Goal: Feedback & Contribution: Contribute content

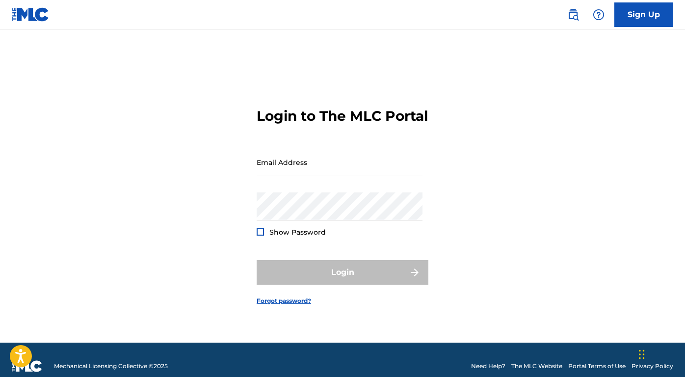
click at [273, 176] on input "Email Address" at bounding box center [340, 162] width 166 height 28
type input "[EMAIL_ADDRESS][DOMAIN_NAME]"
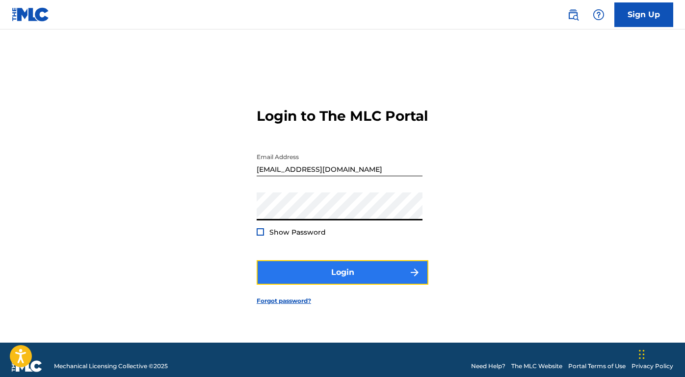
click at [361, 285] on button "Login" at bounding box center [343, 272] width 172 height 25
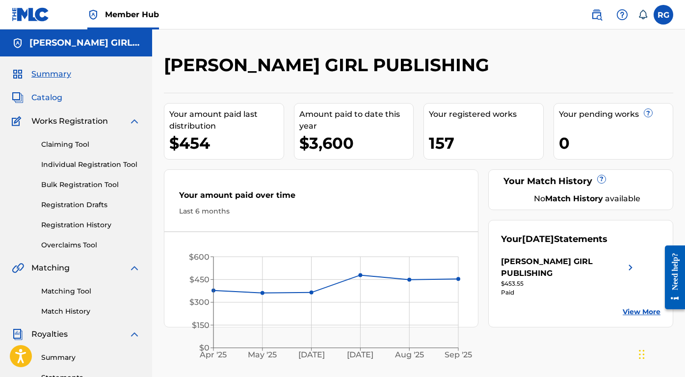
click at [44, 100] on span "Catalog" at bounding box center [46, 98] width 31 height 12
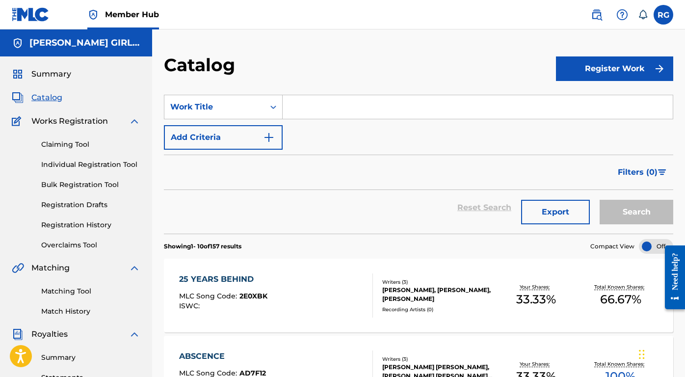
click at [327, 109] on input "Search Form" at bounding box center [478, 107] width 390 height 24
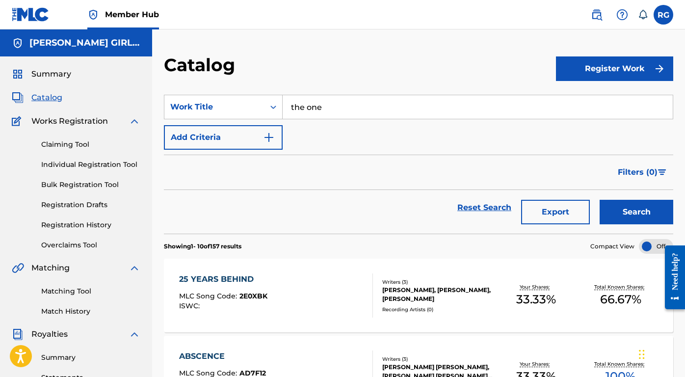
type input "the one"
click at [600, 200] on button "Search" at bounding box center [637, 212] width 74 height 25
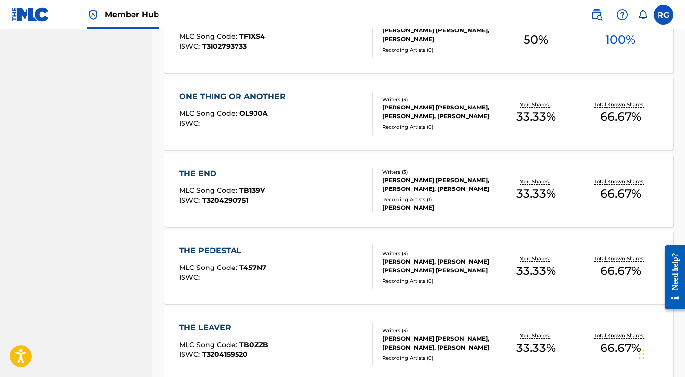
scroll to position [734, 0]
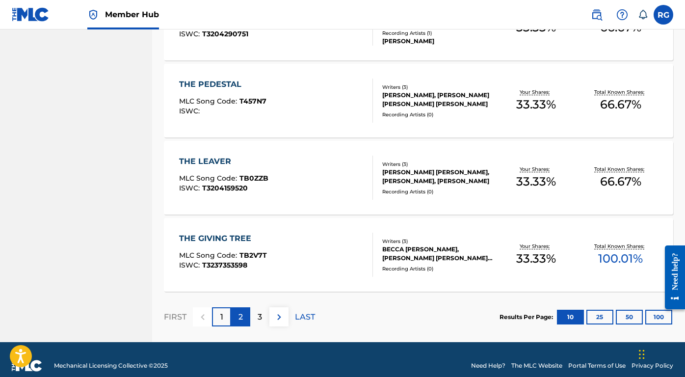
click at [246, 318] on div "2" at bounding box center [240, 316] width 19 height 19
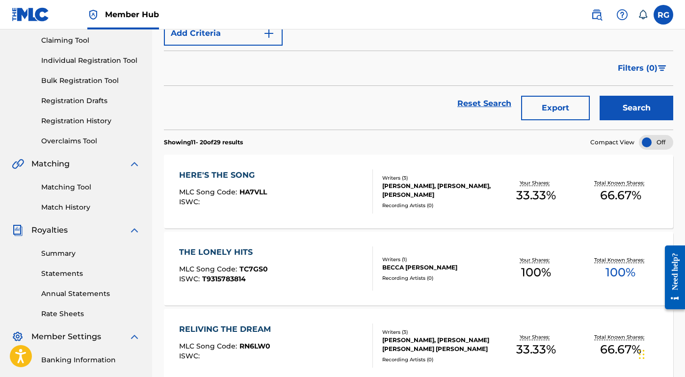
scroll to position [0, 0]
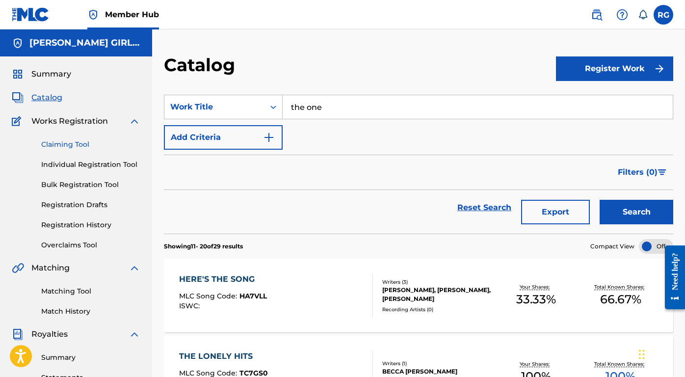
click at [67, 146] on link "Claiming Tool" at bounding box center [90, 144] width 99 height 10
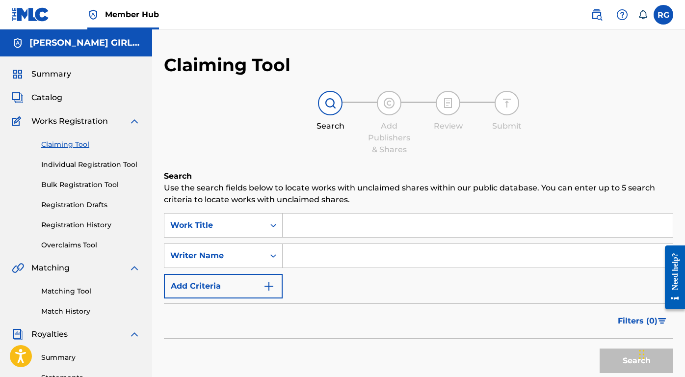
click at [323, 260] on input "Search Form" at bounding box center [478, 256] width 390 height 24
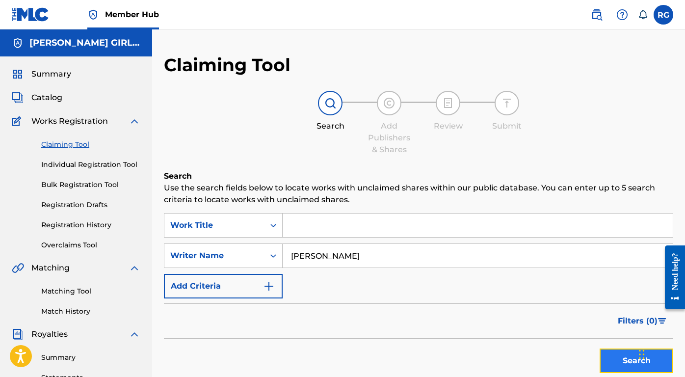
click at [629, 359] on button "Search" at bounding box center [637, 360] width 74 height 25
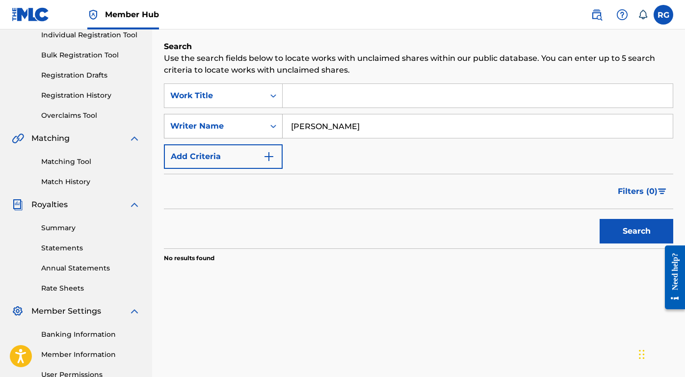
drag, startPoint x: 365, startPoint y: 128, endPoint x: 273, endPoint y: 127, distance: 91.8
click at [273, 127] on div "SearchWithCriteria66d073c0-73f7-43d2-b3c4-fa7be395f76b Writer Name [PERSON_NAME]" at bounding box center [418, 126] width 509 height 25
type input "[PERSON_NAME]"
click at [600, 219] on button "Search" at bounding box center [637, 231] width 74 height 25
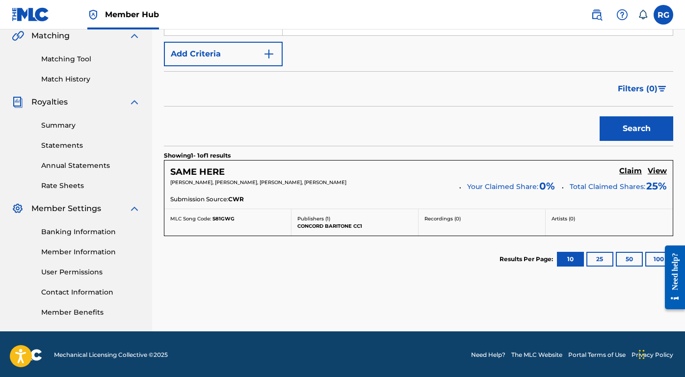
scroll to position [234, 0]
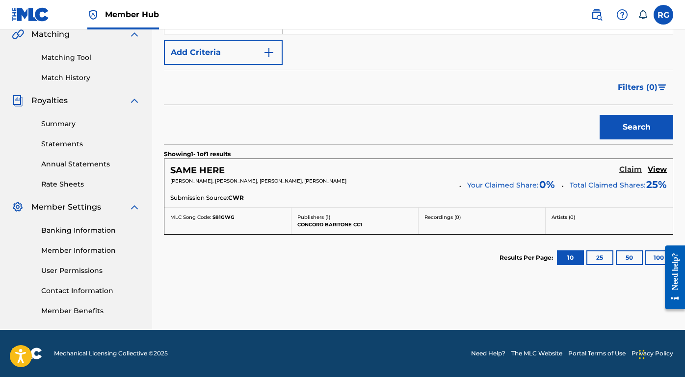
click at [630, 171] on h5 "Claim" at bounding box center [630, 169] width 23 height 9
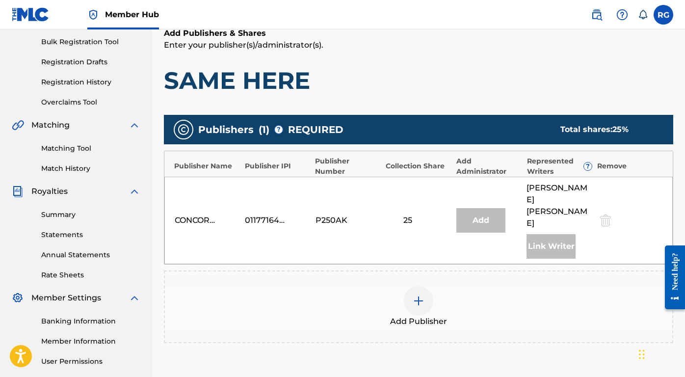
scroll to position [232, 0]
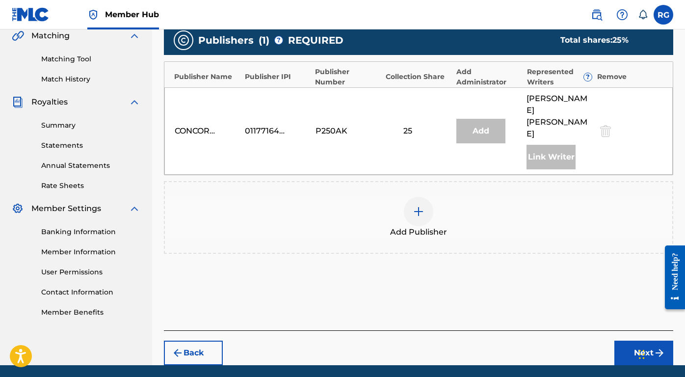
click at [418, 206] on img at bounding box center [419, 212] width 12 height 12
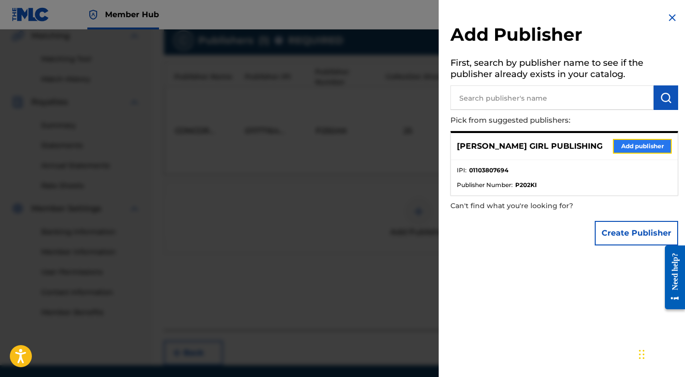
click at [645, 144] on button "Add publisher" at bounding box center [642, 146] width 59 height 15
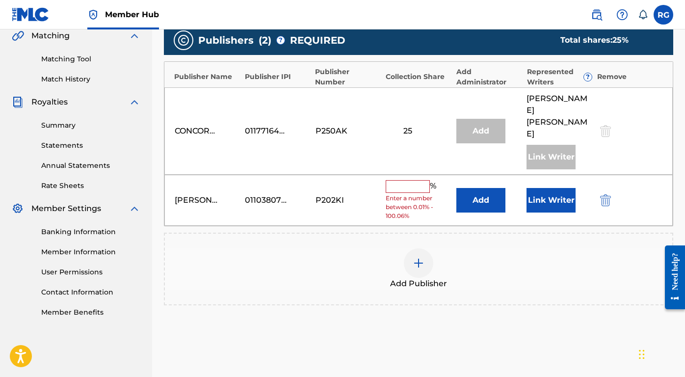
click at [410, 180] on input "text" at bounding box center [408, 186] width 44 height 13
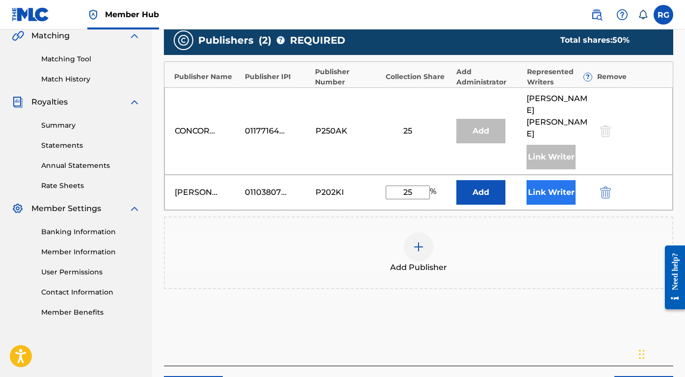
type input "25"
click at [558, 180] on button "Link Writer" at bounding box center [551, 192] width 49 height 25
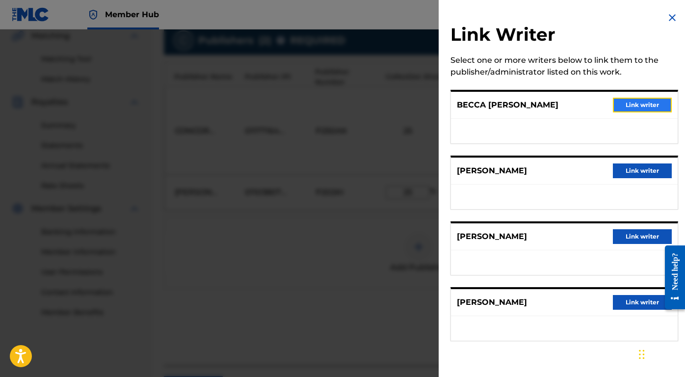
click at [636, 106] on button "Link writer" at bounding box center [642, 105] width 59 height 15
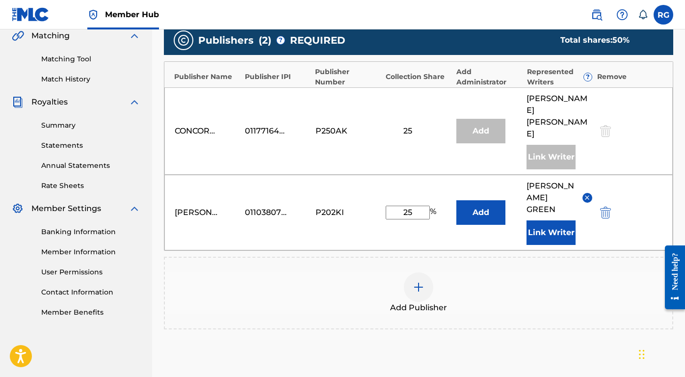
scroll to position [296, 0]
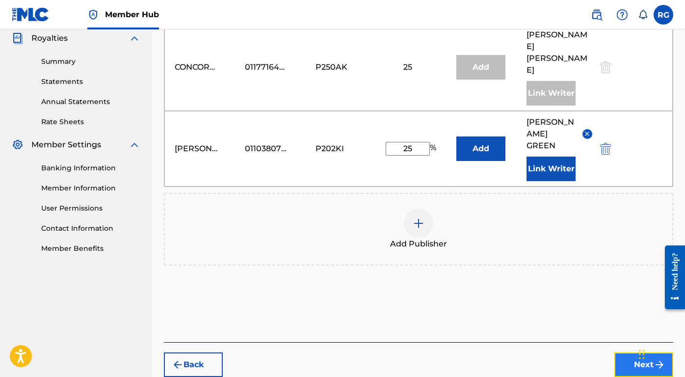
click at [639, 352] on button "Next" at bounding box center [643, 364] width 59 height 25
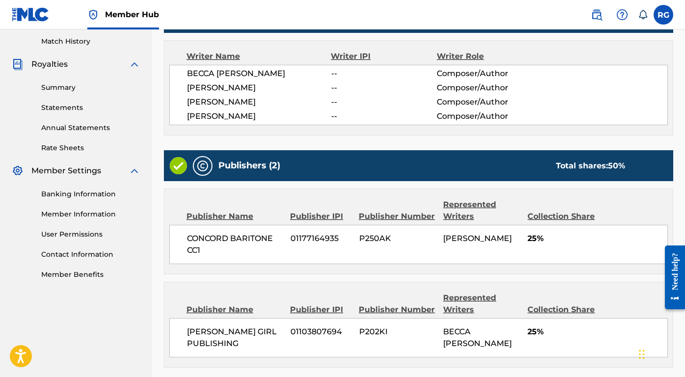
scroll to position [356, 0]
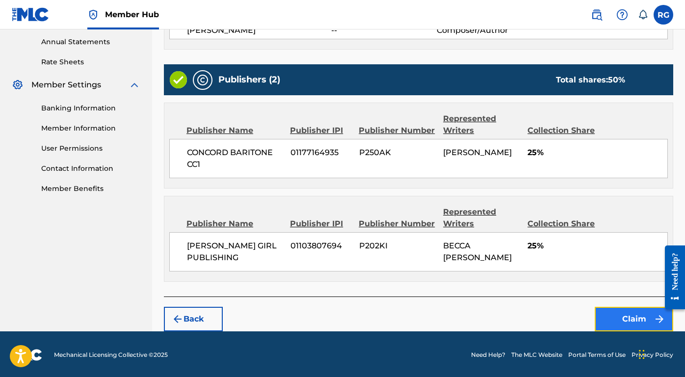
click at [613, 318] on button "Claim" at bounding box center [634, 319] width 79 height 25
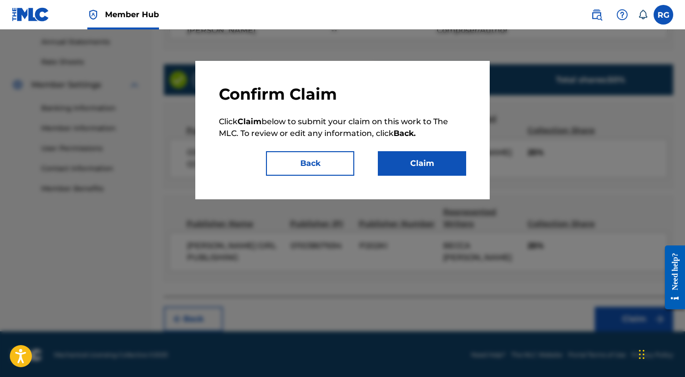
click at [403, 179] on div "Confirm Claim Click Claim below to submit your claim on this work to The MLC. T…" at bounding box center [342, 130] width 294 height 138
click at [414, 167] on button "Claim" at bounding box center [422, 163] width 88 height 25
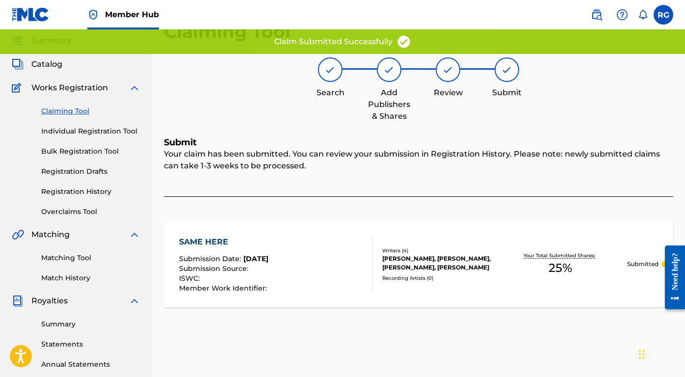
scroll to position [0, 0]
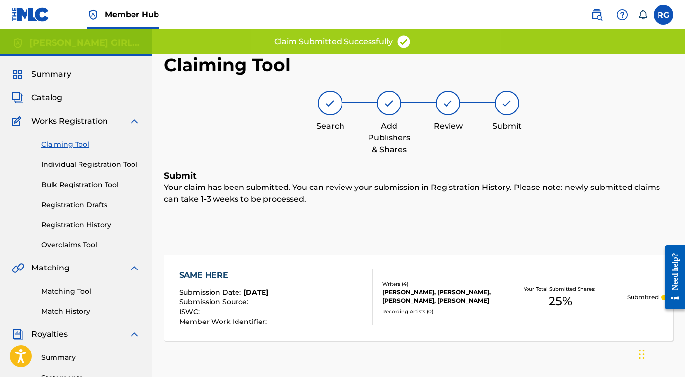
click at [61, 147] on link "Claiming Tool" at bounding box center [90, 144] width 99 height 10
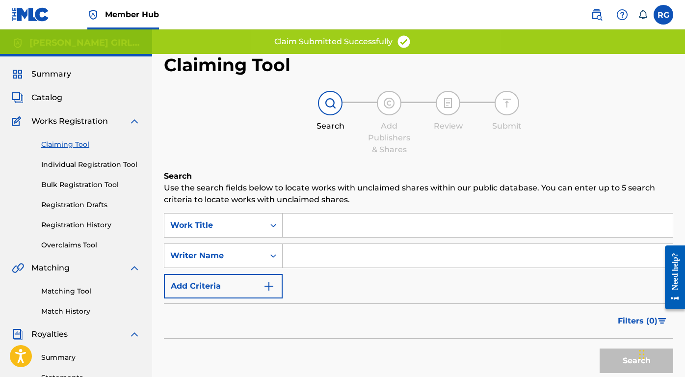
click at [321, 258] on input "Search Form" at bounding box center [478, 256] width 390 height 24
type input "v"
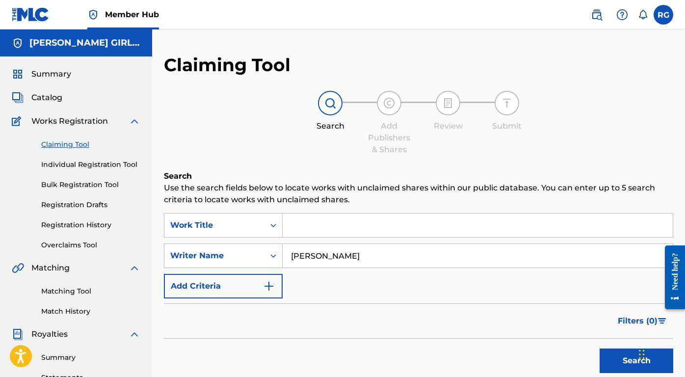
type input "[PERSON_NAME]"
click at [600, 348] on button "Search" at bounding box center [637, 360] width 74 height 25
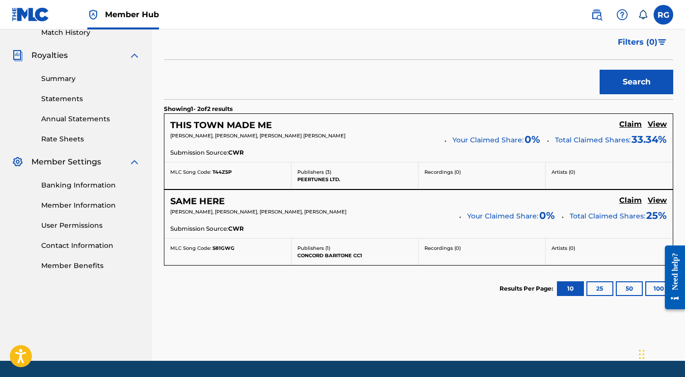
scroll to position [283, 0]
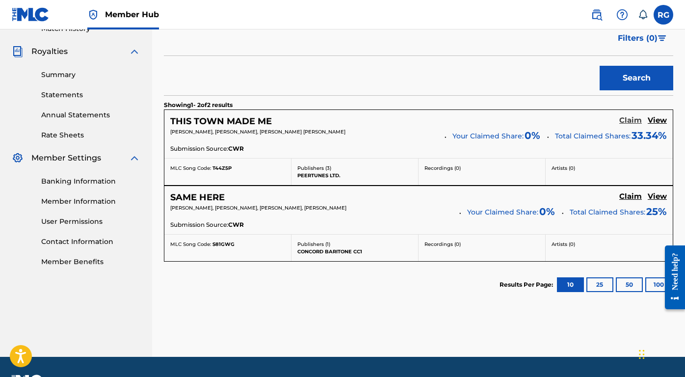
click at [632, 119] on h5 "Claim" at bounding box center [630, 120] width 23 height 9
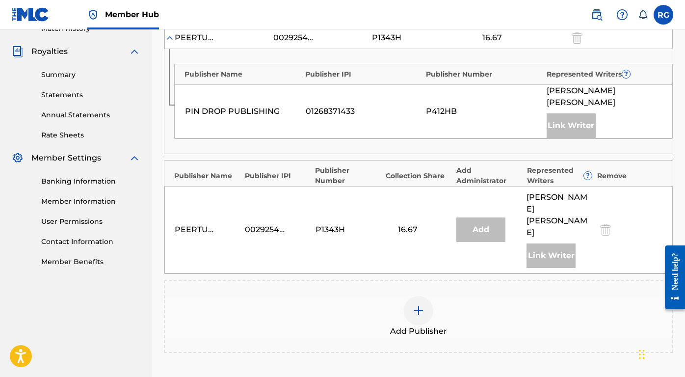
click at [414, 305] on img at bounding box center [419, 311] width 12 height 12
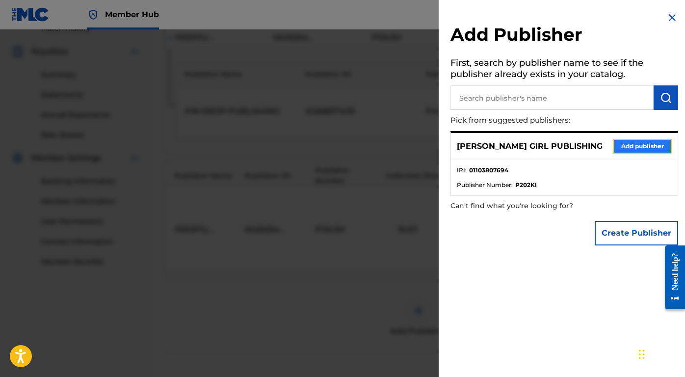
click at [633, 150] on button "Add publisher" at bounding box center [642, 146] width 59 height 15
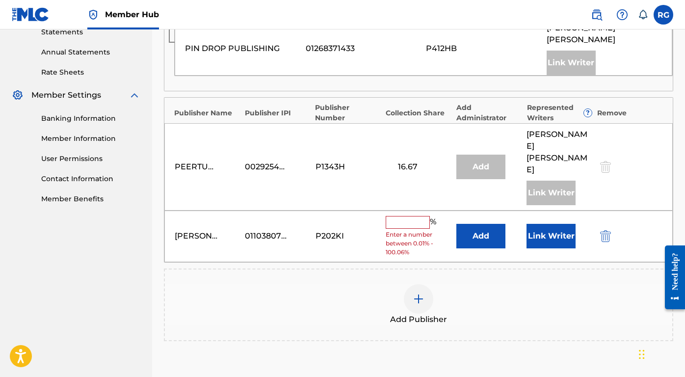
scroll to position [351, 0]
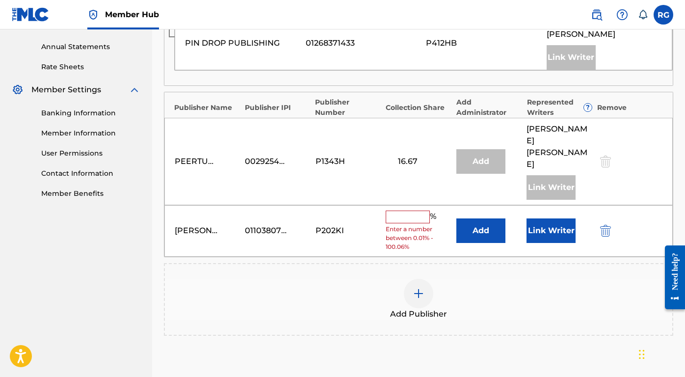
click at [411, 211] on input "text" at bounding box center [408, 217] width 44 height 13
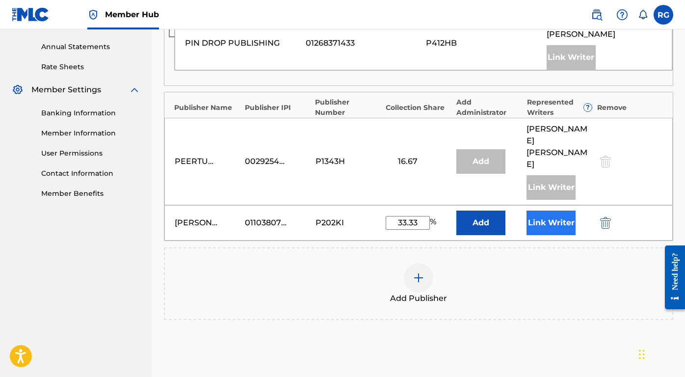
type input "33.33"
click at [540, 211] on button "Link Writer" at bounding box center [551, 223] width 49 height 25
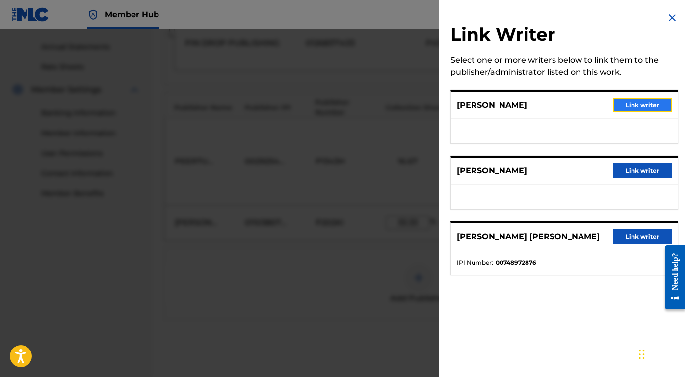
click at [636, 106] on button "Link writer" at bounding box center [642, 105] width 59 height 15
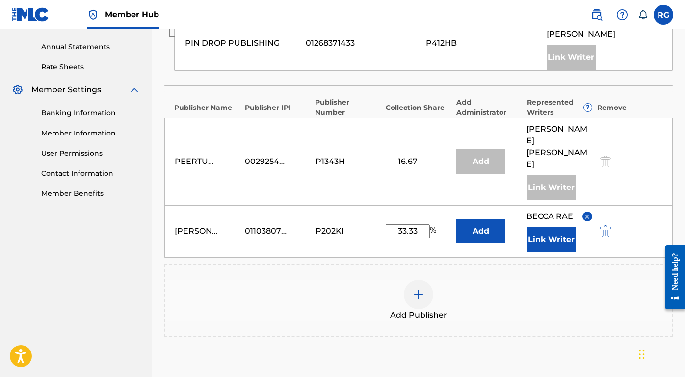
scroll to position [433, 0]
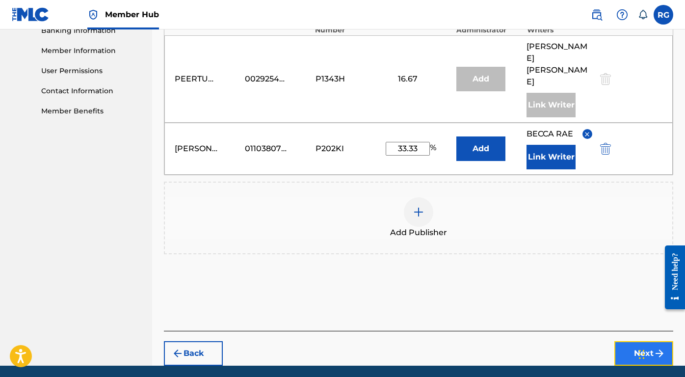
click at [636, 341] on button "Next" at bounding box center [643, 353] width 59 height 25
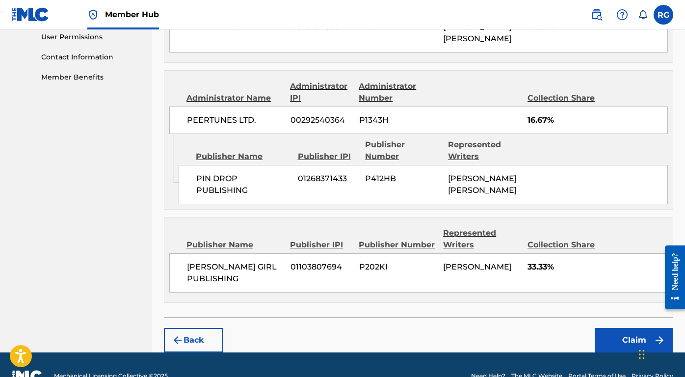
scroll to position [471, 0]
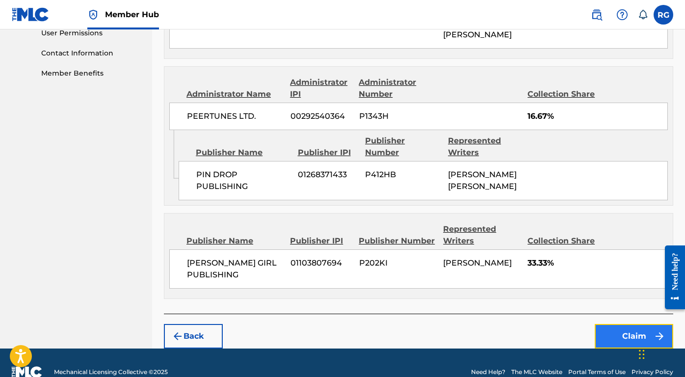
click at [633, 333] on button "Claim" at bounding box center [634, 336] width 79 height 25
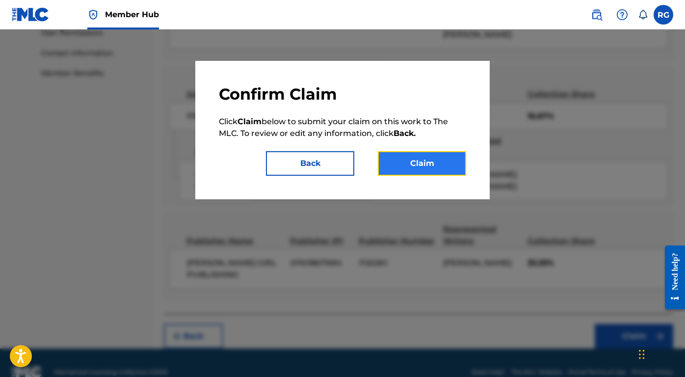
click at [428, 165] on button "Claim" at bounding box center [422, 163] width 88 height 25
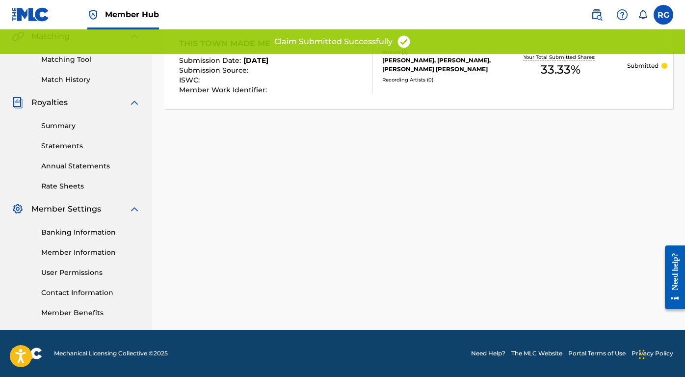
scroll to position [20, 0]
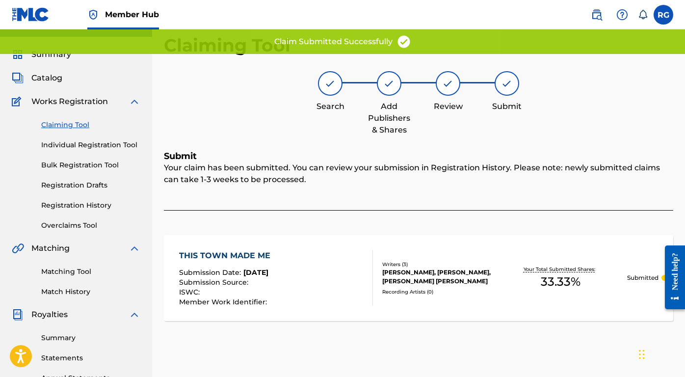
click at [75, 127] on link "Claiming Tool" at bounding box center [90, 125] width 99 height 10
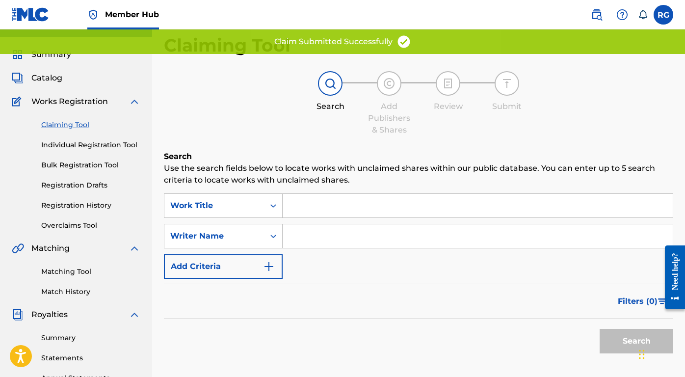
scroll to position [0, 0]
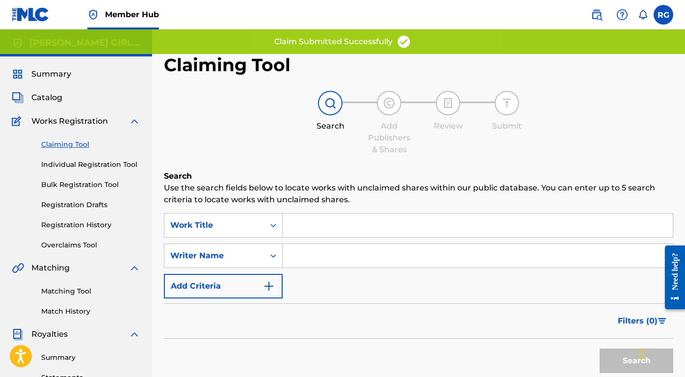
click at [316, 257] on input "Search Form" at bounding box center [478, 256] width 390 height 24
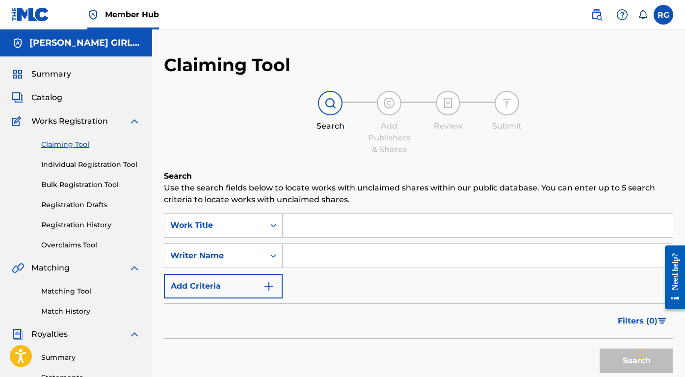
type input "[PERSON_NAME]"
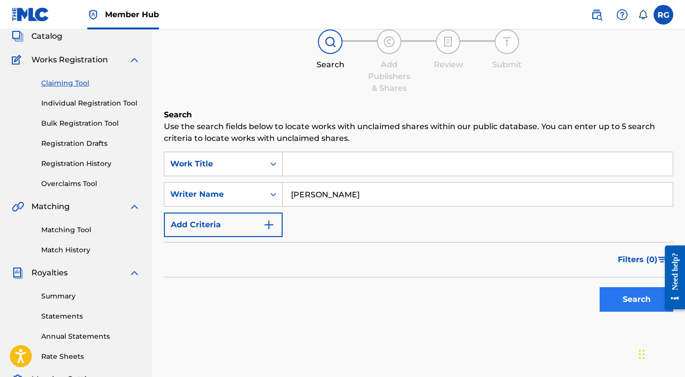
scroll to position [63, 0]
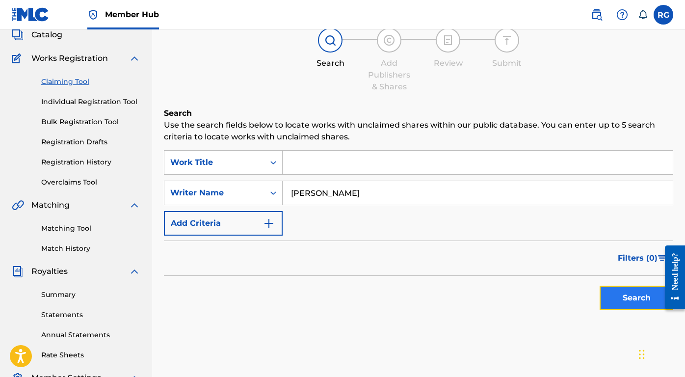
click at [610, 296] on button "Search" at bounding box center [637, 298] width 74 height 25
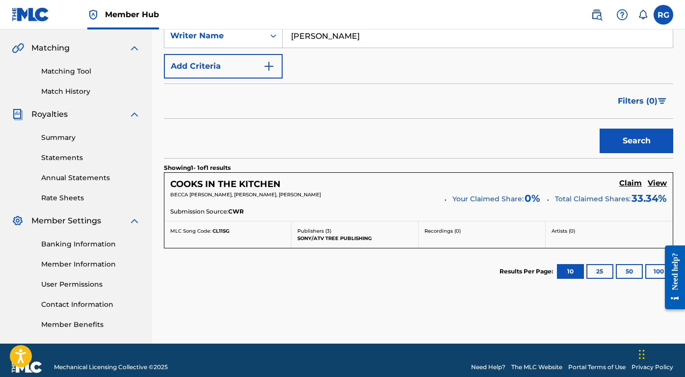
scroll to position [219, 0]
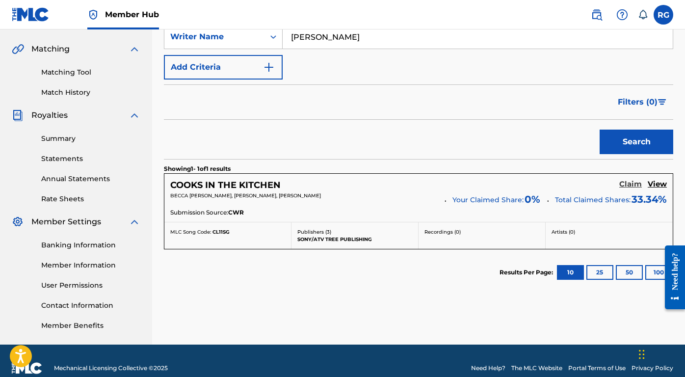
click at [625, 180] on h5 "Claim" at bounding box center [630, 184] width 23 height 9
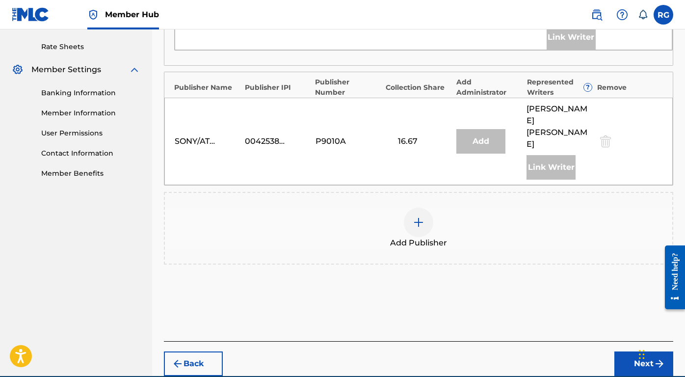
scroll to position [393, 0]
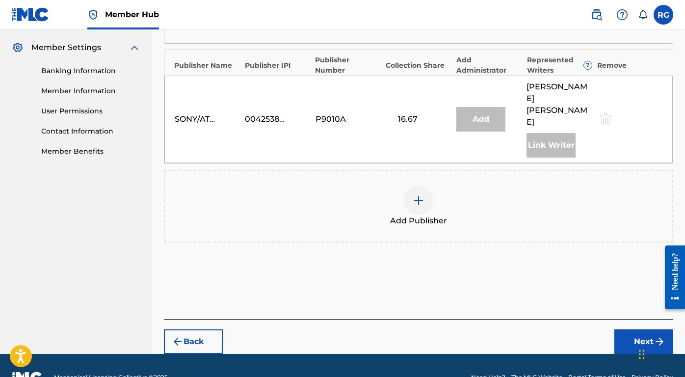
click at [410, 186] on div at bounding box center [418, 200] width 29 height 29
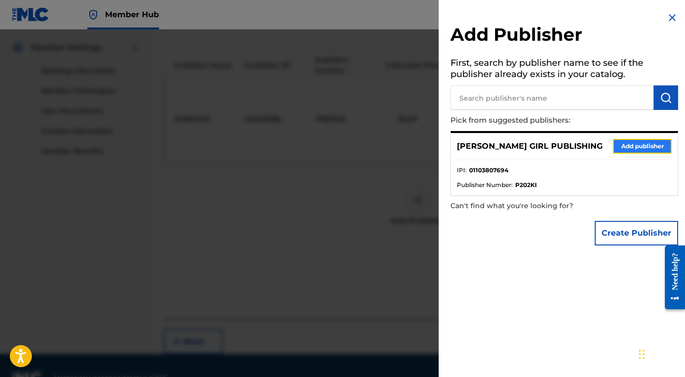
click at [632, 142] on button "Add publisher" at bounding box center [642, 146] width 59 height 15
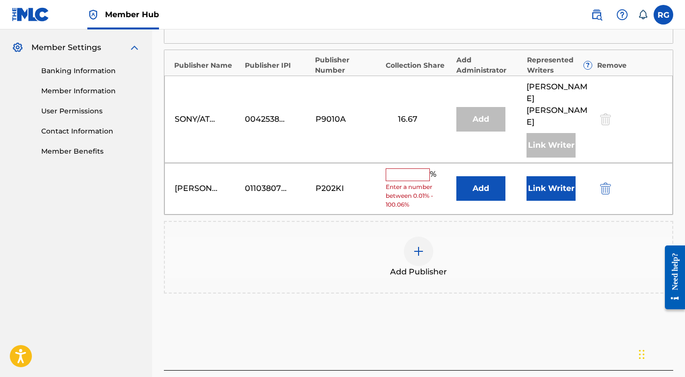
click at [404, 168] on input "text" at bounding box center [408, 174] width 44 height 13
type input "33.33"
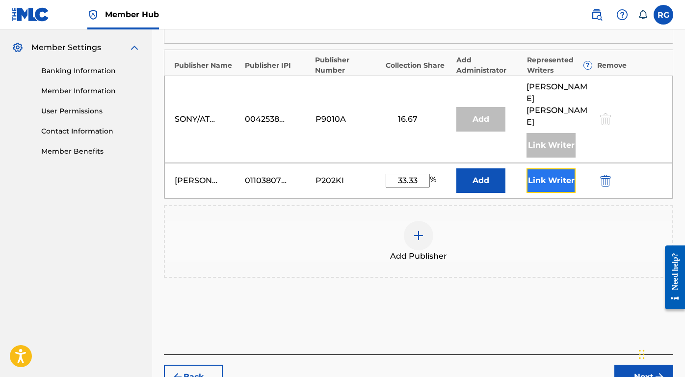
click at [549, 168] on button "Link Writer" at bounding box center [551, 180] width 49 height 25
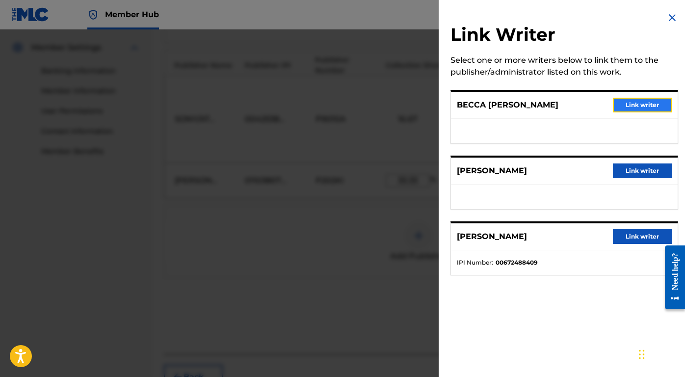
click at [630, 106] on button "Link writer" at bounding box center [642, 105] width 59 height 15
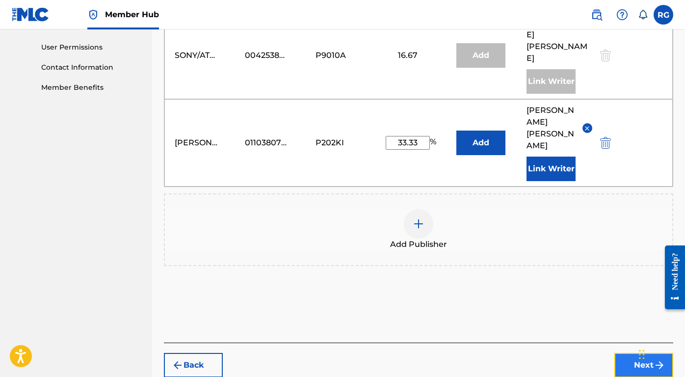
click at [657, 359] on img "submit" at bounding box center [660, 365] width 12 height 12
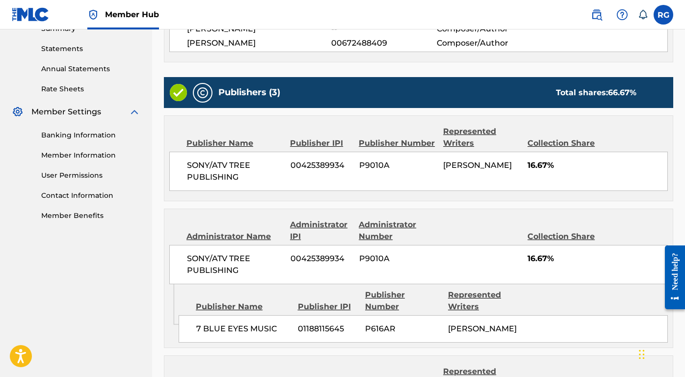
scroll to position [499, 0]
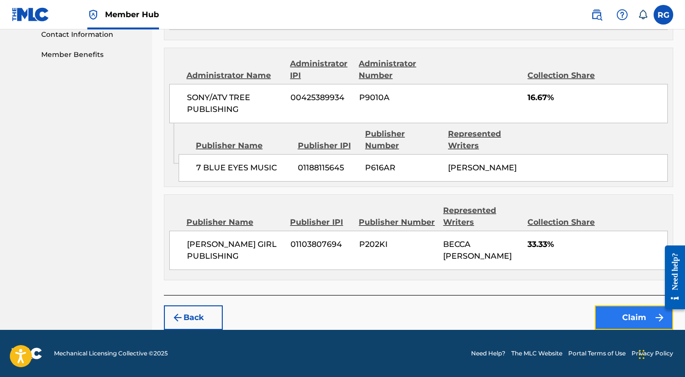
click at [623, 313] on button "Claim" at bounding box center [634, 317] width 79 height 25
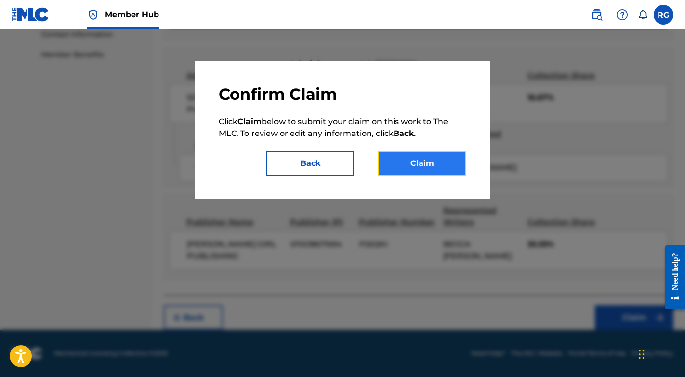
click at [417, 172] on button "Claim" at bounding box center [422, 163] width 88 height 25
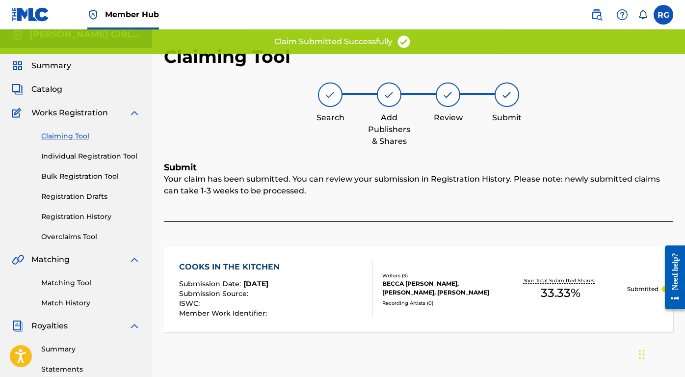
scroll to position [1, 0]
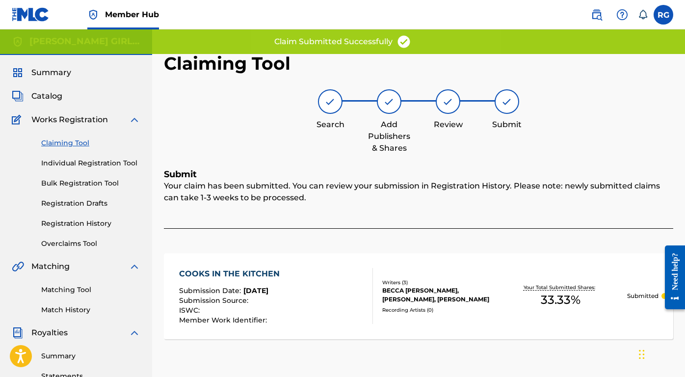
click at [68, 145] on link "Claiming Tool" at bounding box center [90, 143] width 99 height 10
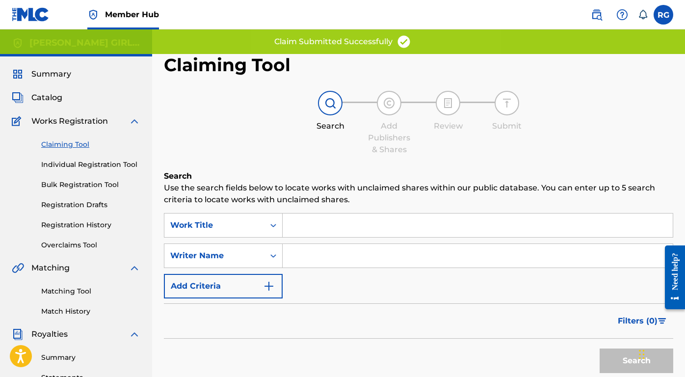
click at [306, 262] on input "Search Form" at bounding box center [478, 256] width 390 height 24
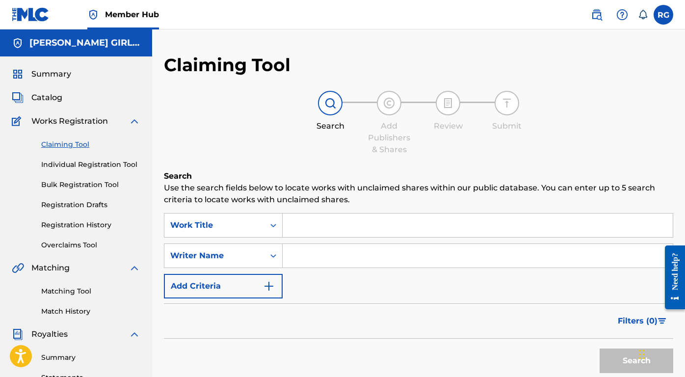
type input "[PERSON_NAME]"
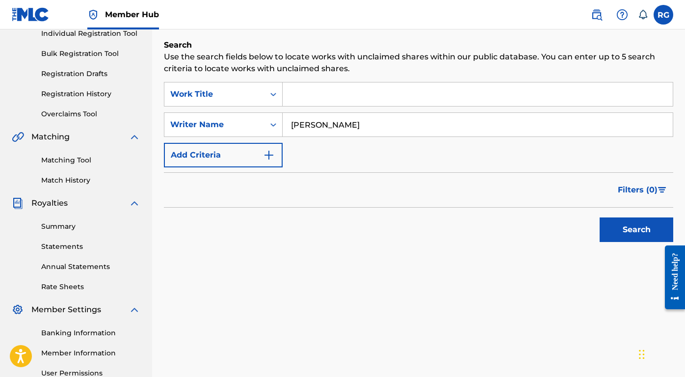
scroll to position [132, 0]
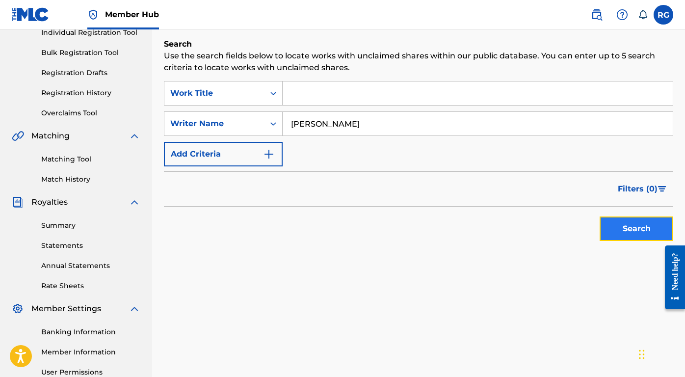
click at [626, 234] on button "Search" at bounding box center [637, 228] width 74 height 25
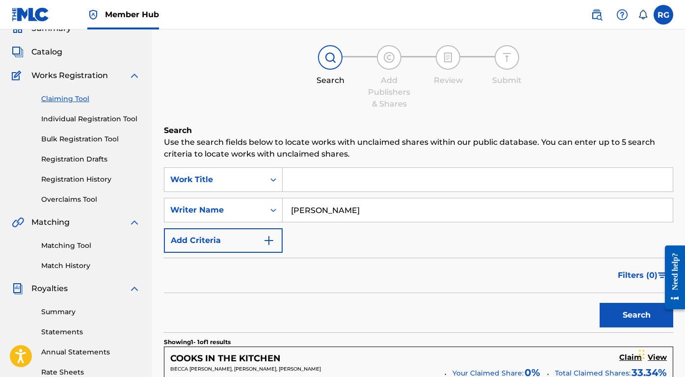
scroll to position [48, 0]
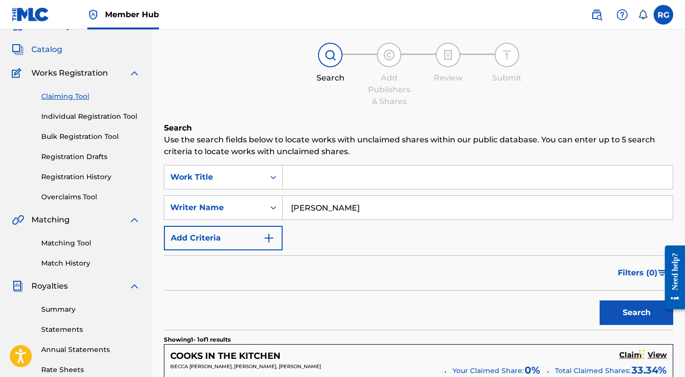
click at [49, 46] on span "Catalog" at bounding box center [46, 50] width 31 height 12
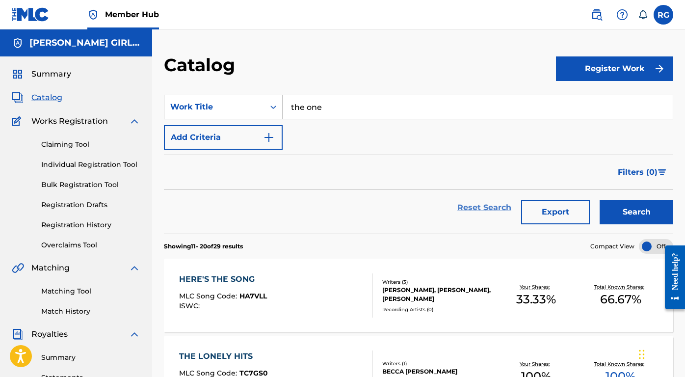
click at [486, 209] on link "Reset Search" at bounding box center [484, 208] width 64 height 22
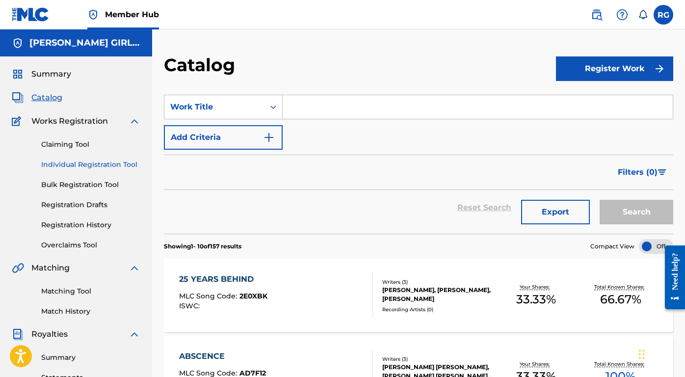
click at [85, 166] on link "Individual Registration Tool" at bounding box center [90, 165] width 99 height 10
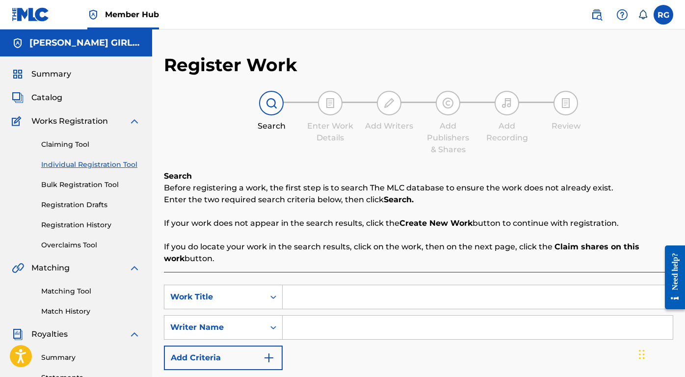
scroll to position [99, 0]
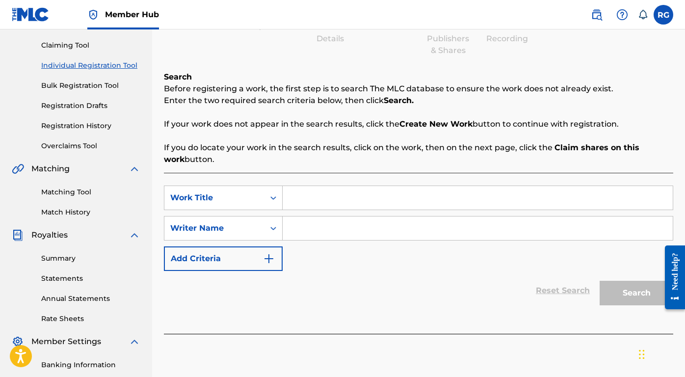
click at [325, 196] on input "Search Form" at bounding box center [478, 198] width 390 height 24
type input "t"
type input "The One"
click at [339, 225] on input "Search Form" at bounding box center [478, 228] width 390 height 24
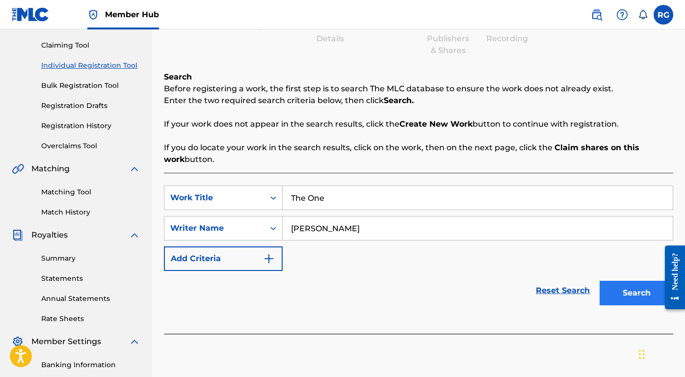
type input "[PERSON_NAME]"
click at [627, 293] on button "Search" at bounding box center [637, 293] width 74 height 25
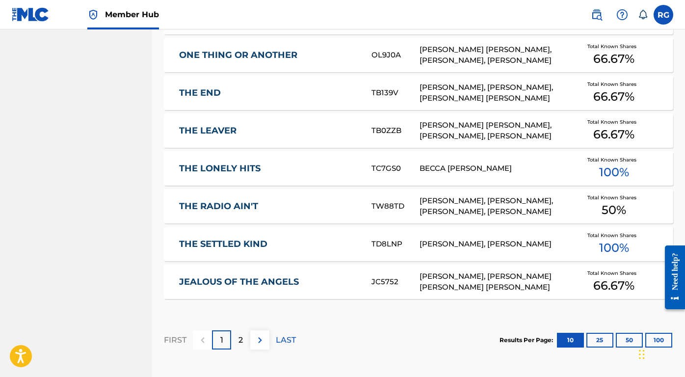
scroll to position [549, 0]
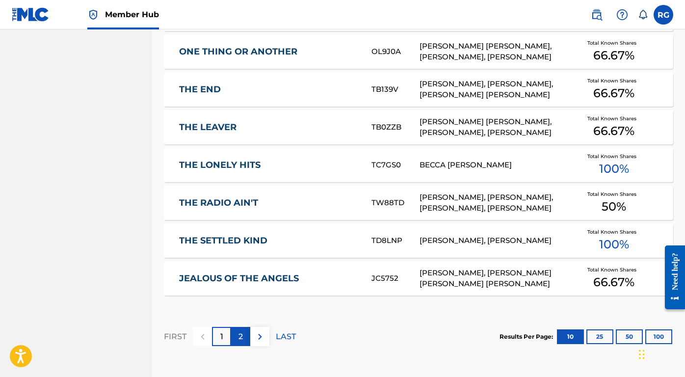
click at [241, 329] on div "2" at bounding box center [240, 336] width 19 height 19
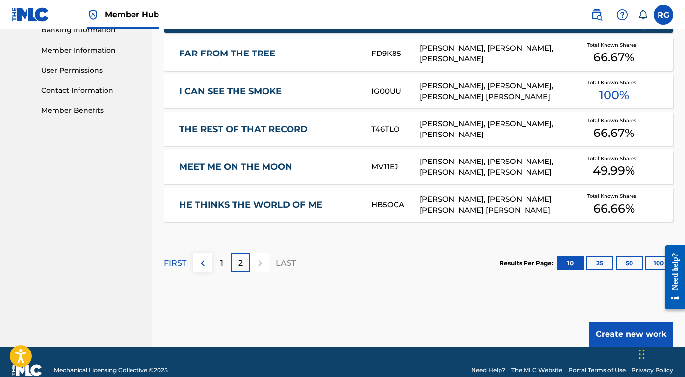
scroll to position [451, 0]
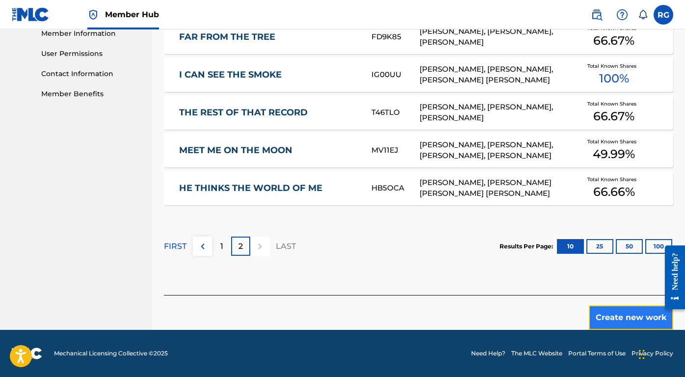
click at [641, 324] on button "Create new work" at bounding box center [631, 317] width 84 height 25
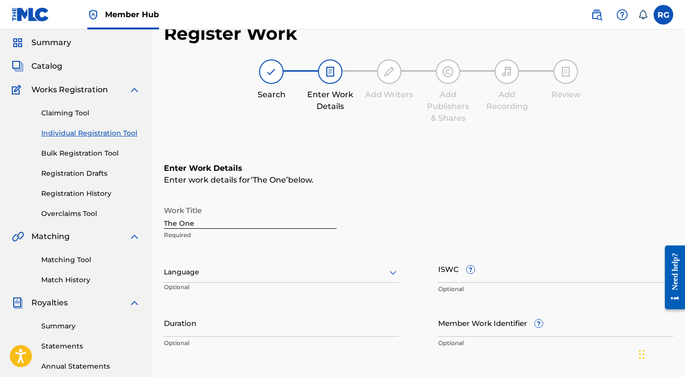
scroll to position [108, 0]
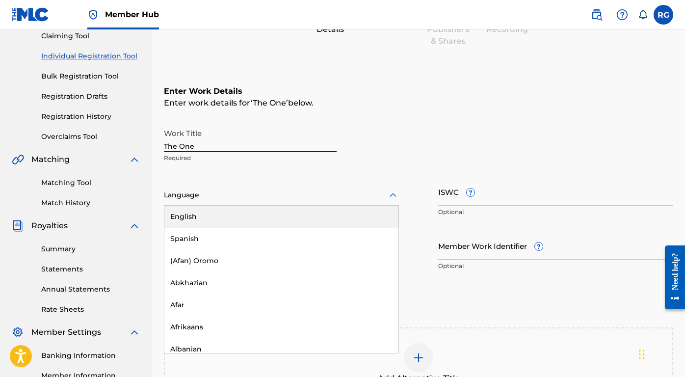
click at [213, 199] on div at bounding box center [281, 195] width 235 height 12
click at [210, 213] on div "English" at bounding box center [281, 217] width 234 height 22
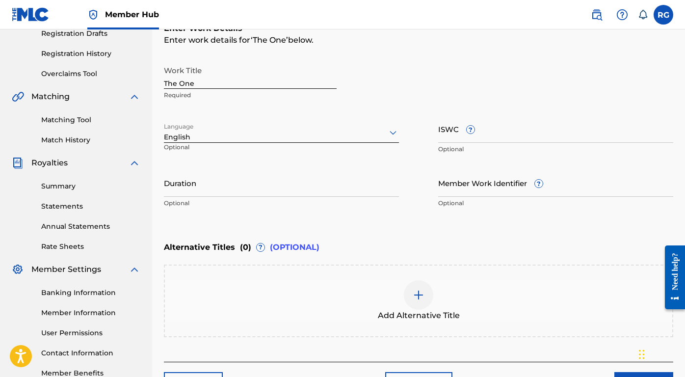
scroll to position [177, 0]
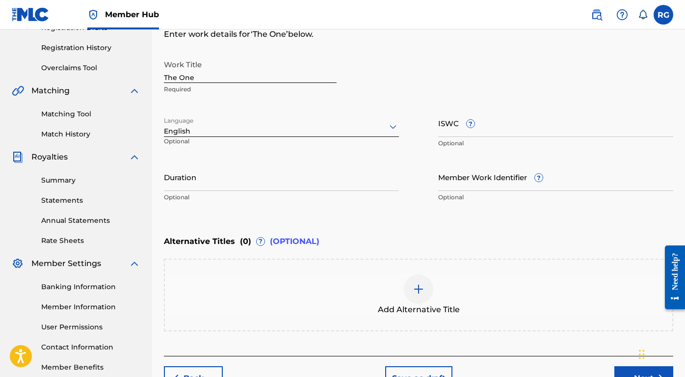
click at [268, 196] on p "Optional" at bounding box center [281, 197] width 235 height 9
click at [269, 184] on input "Duration" at bounding box center [281, 177] width 235 height 28
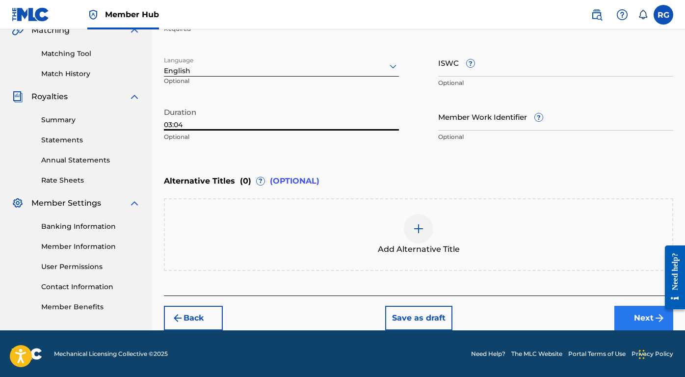
type input "03:04"
click at [625, 315] on button "Next" at bounding box center [643, 318] width 59 height 25
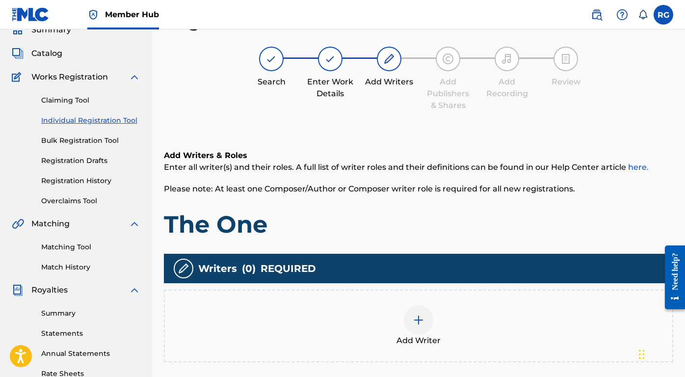
scroll to position [151, 0]
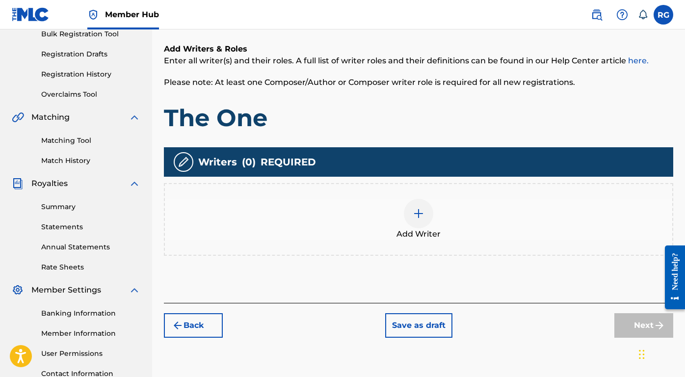
click at [422, 217] on img at bounding box center [419, 214] width 12 height 12
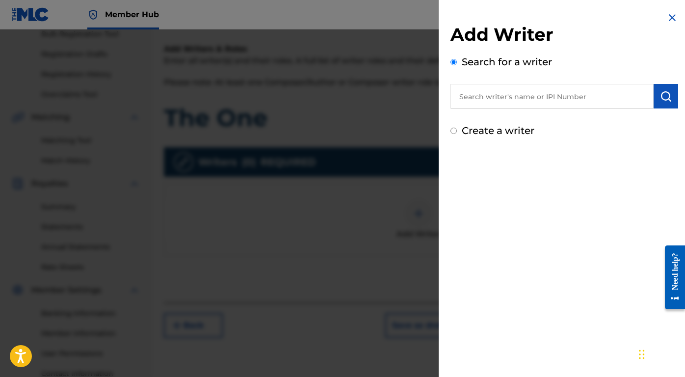
click at [513, 98] on input "text" at bounding box center [552, 96] width 203 height 25
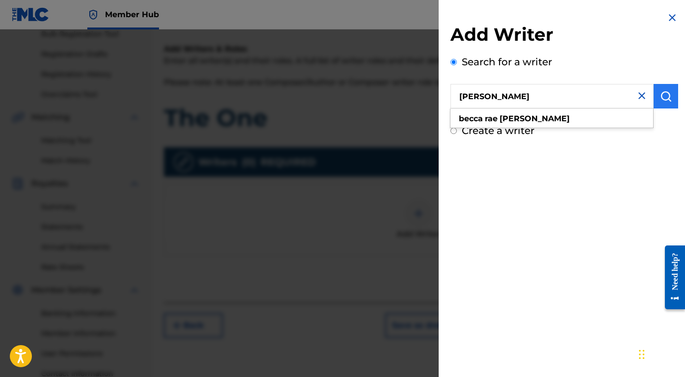
type input "[PERSON_NAME]"
click at [665, 95] on img "submit" at bounding box center [666, 96] width 12 height 12
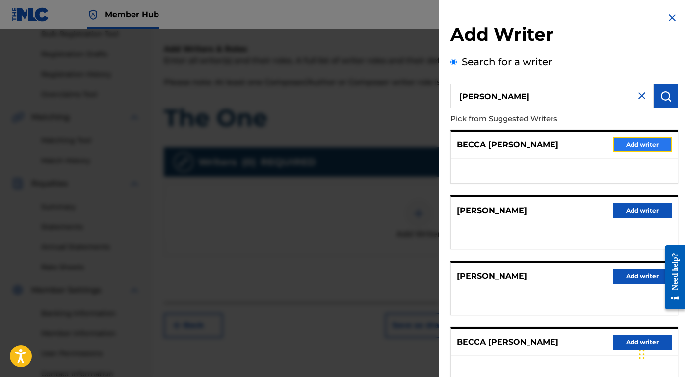
click at [627, 142] on button "Add writer" at bounding box center [642, 144] width 59 height 15
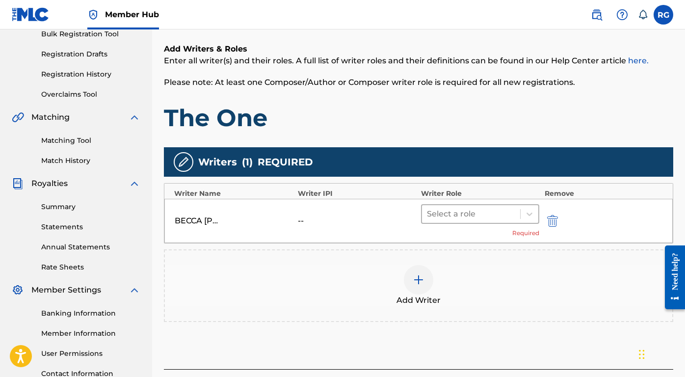
click at [451, 215] on div at bounding box center [471, 214] width 88 height 14
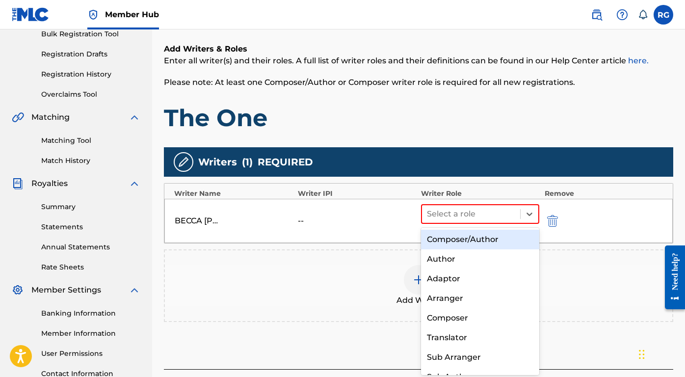
click at [458, 239] on div "Composer/Author" at bounding box center [480, 240] width 118 height 20
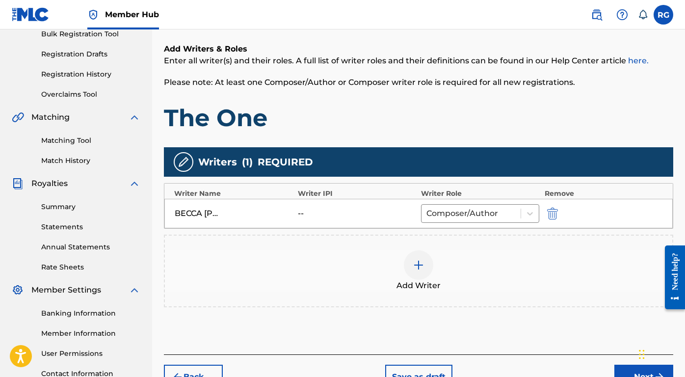
scroll to position [232, 0]
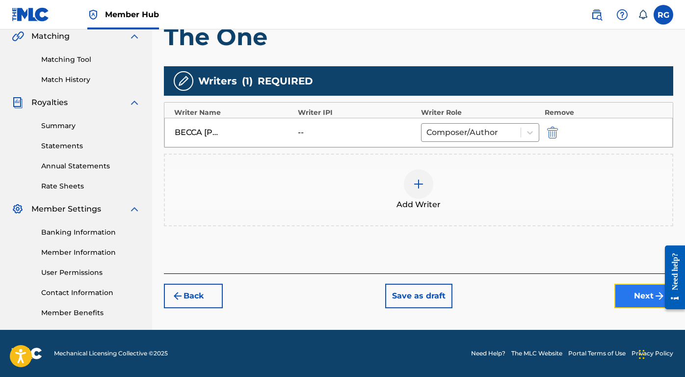
click at [649, 301] on button "Next" at bounding box center [643, 296] width 59 height 25
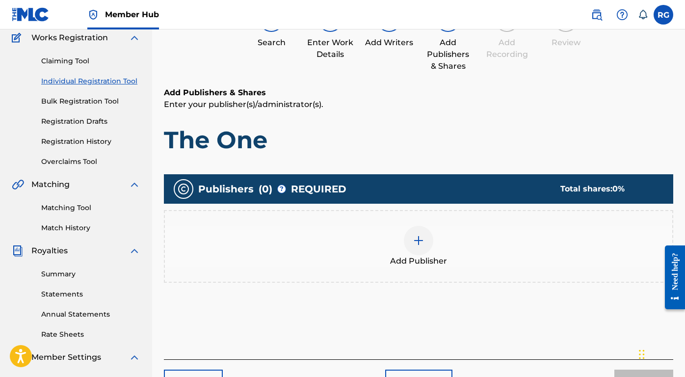
scroll to position [87, 0]
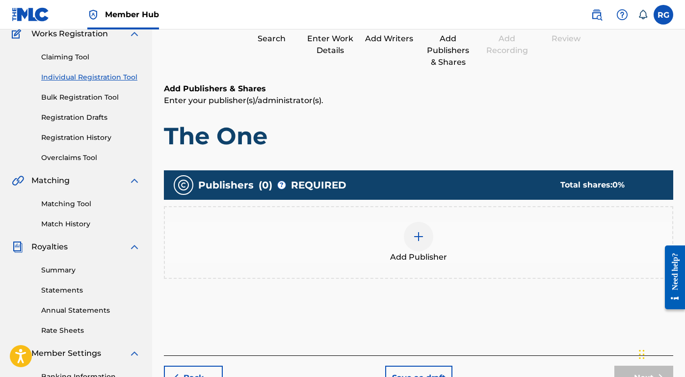
click at [423, 239] on img at bounding box center [419, 237] width 12 height 12
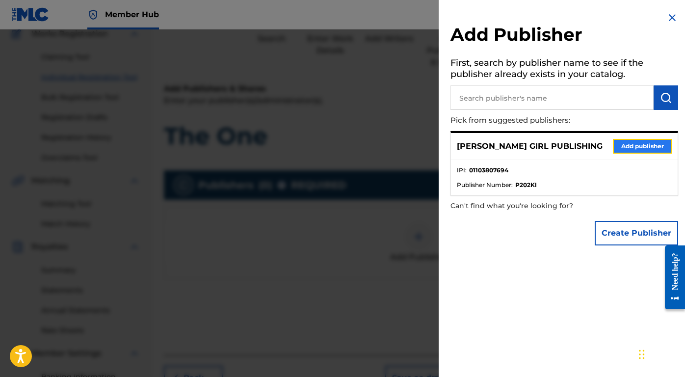
click at [623, 141] on button "Add publisher" at bounding box center [642, 146] width 59 height 15
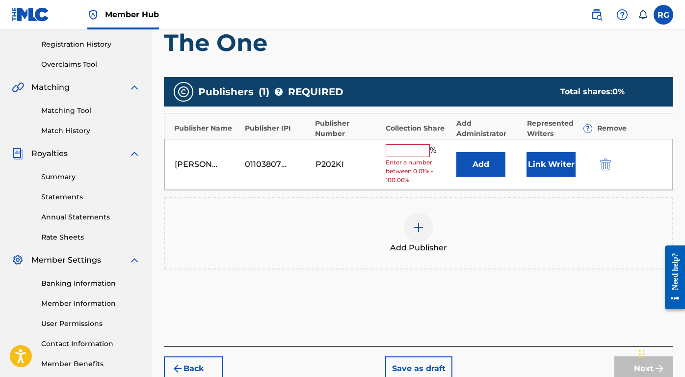
scroll to position [181, 0]
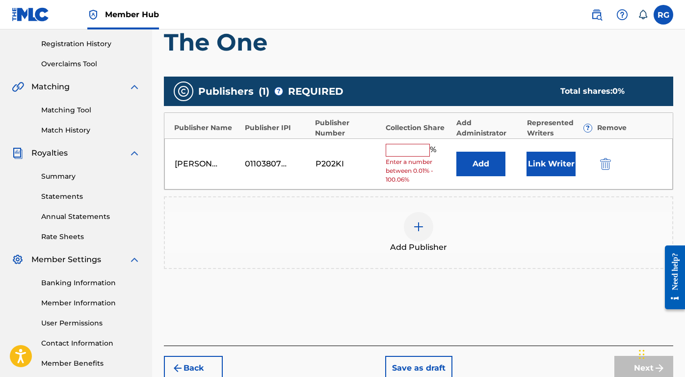
click at [405, 148] on input "text" at bounding box center [408, 150] width 44 height 13
type input "33.33"
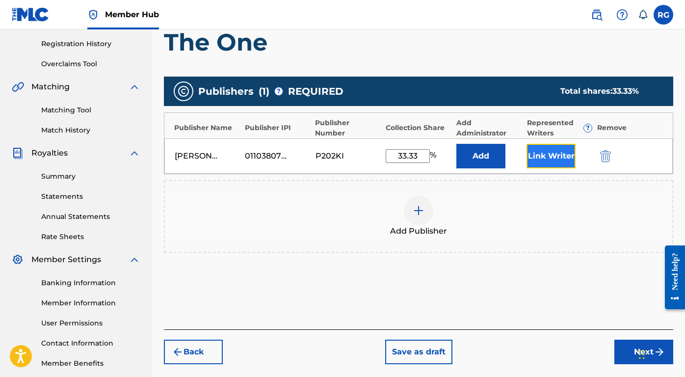
click at [536, 160] on button "Link Writer" at bounding box center [551, 156] width 49 height 25
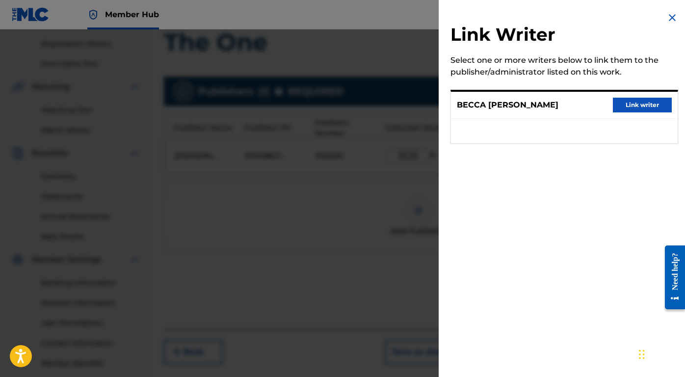
click at [647, 96] on div "BECCA [PERSON_NAME] Link writer" at bounding box center [564, 105] width 227 height 27
click at [646, 105] on button "Link writer" at bounding box center [642, 105] width 59 height 15
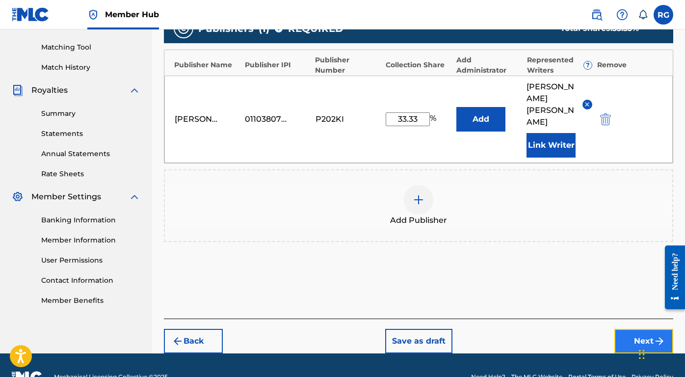
click at [634, 329] on button "Next" at bounding box center [643, 341] width 59 height 25
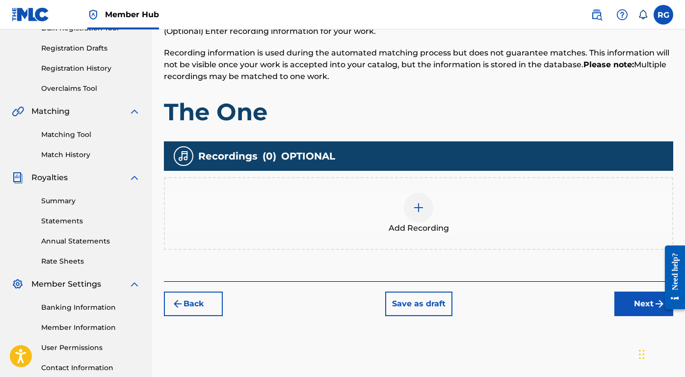
scroll to position [156, 0]
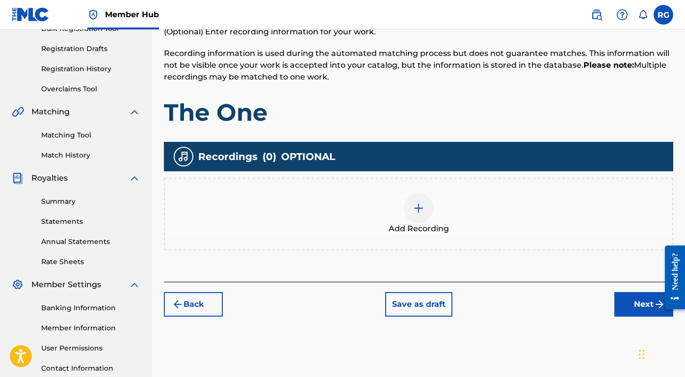
click at [418, 205] on img at bounding box center [419, 208] width 12 height 12
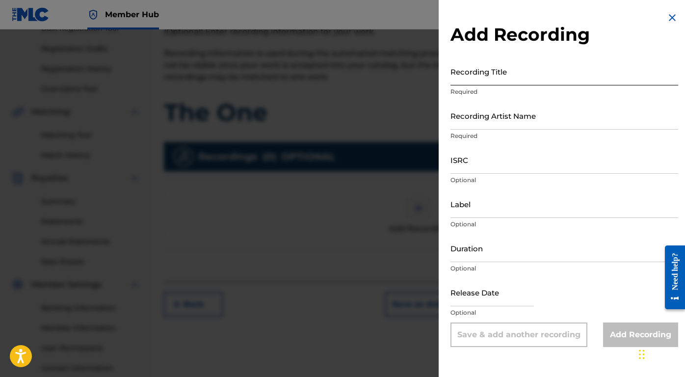
click at [494, 77] on input "Recording Title" at bounding box center [565, 71] width 228 height 28
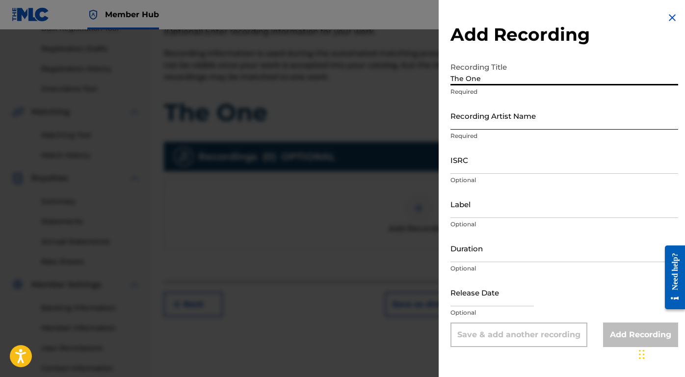
type input "The One"
click at [541, 125] on input "Recording Artist Name" at bounding box center [565, 116] width 228 height 28
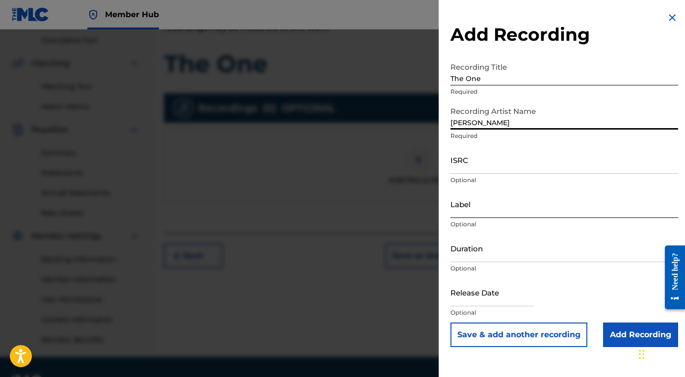
scroll to position [205, 0]
type input "[PERSON_NAME]"
click at [500, 256] on input "Duration" at bounding box center [565, 248] width 228 height 28
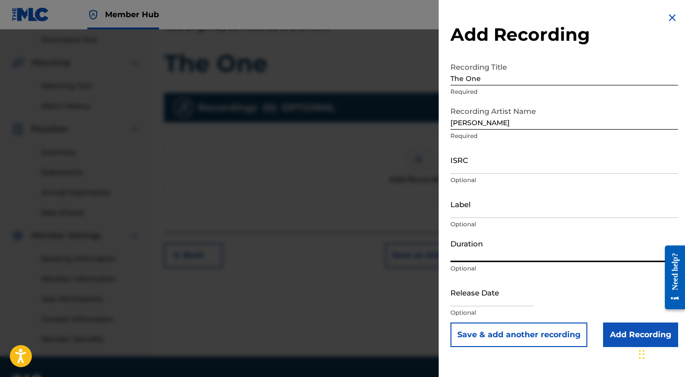
type input ")"
type input "03:04"
click at [484, 298] on input "text" at bounding box center [492, 292] width 83 height 28
select select "8"
select select "2025"
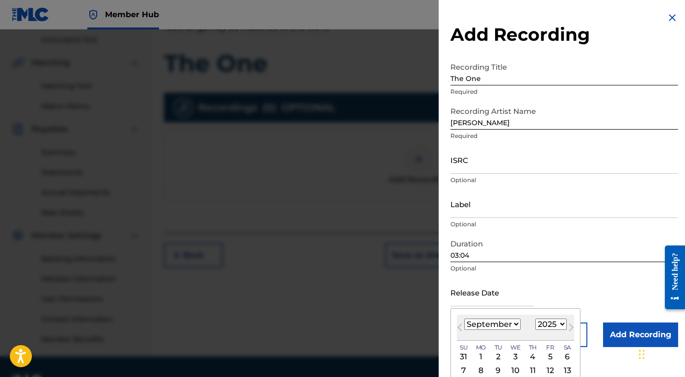
scroll to position [60, 0]
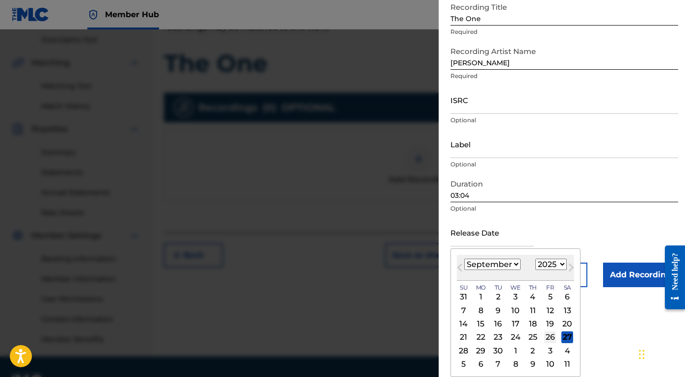
click at [548, 339] on div "26" at bounding box center [550, 337] width 12 height 12
type input "[DATE]"
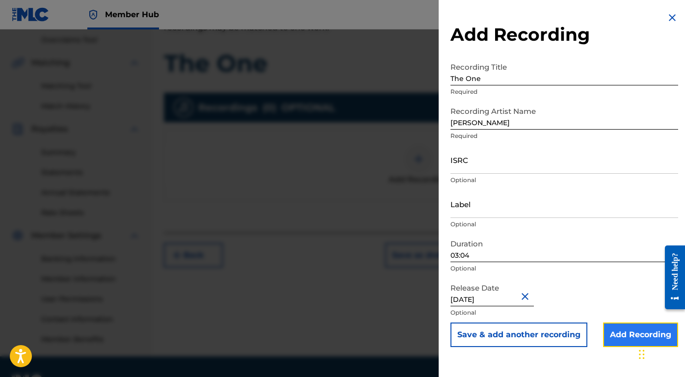
click at [616, 339] on input "Add Recording" at bounding box center [640, 334] width 75 height 25
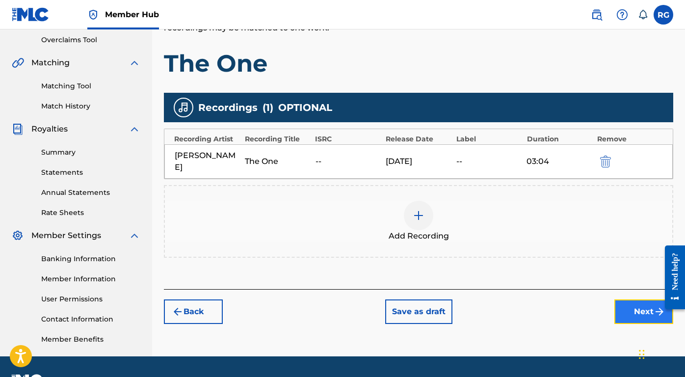
click at [619, 303] on button "Next" at bounding box center [643, 311] width 59 height 25
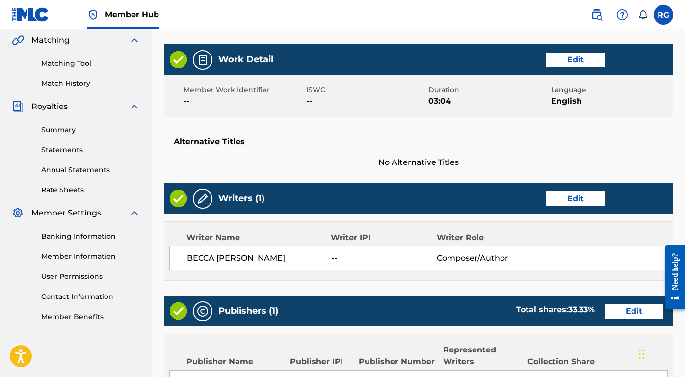
scroll to position [230, 0]
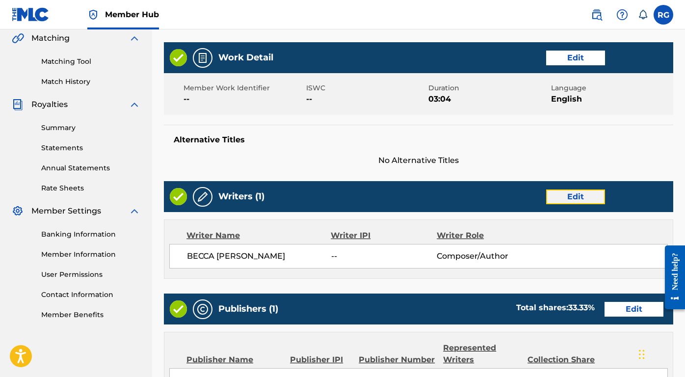
click at [578, 198] on button "Edit" at bounding box center [575, 196] width 59 height 15
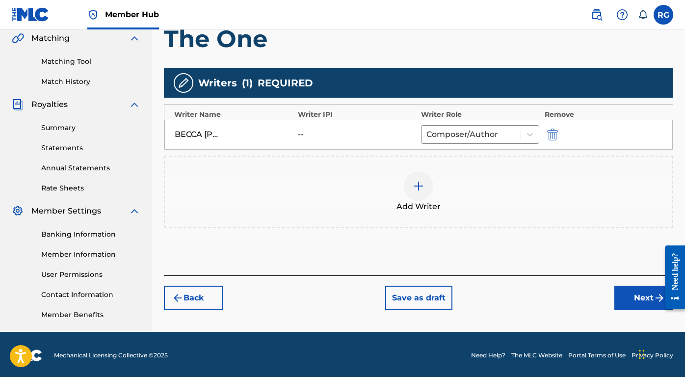
click at [418, 188] on img at bounding box center [419, 186] width 12 height 12
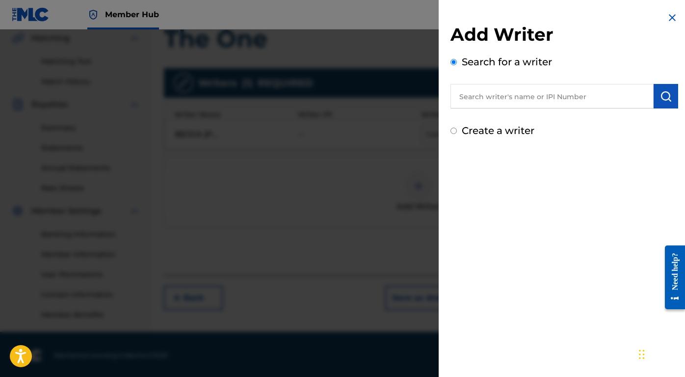
click at [509, 97] on input "text" at bounding box center [552, 96] width 203 height 25
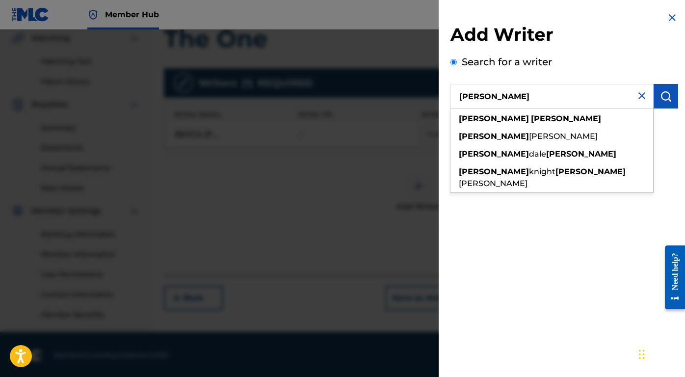
type input "[PERSON_NAME]"
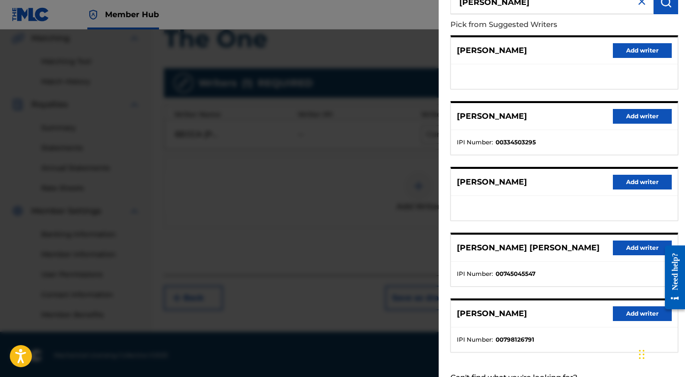
scroll to position [112, 0]
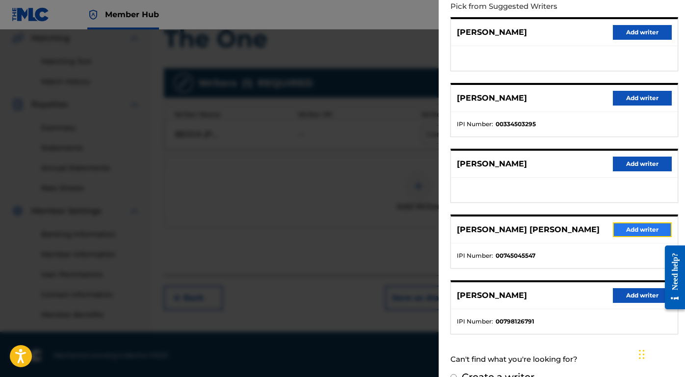
click at [628, 229] on button "Add writer" at bounding box center [642, 229] width 59 height 15
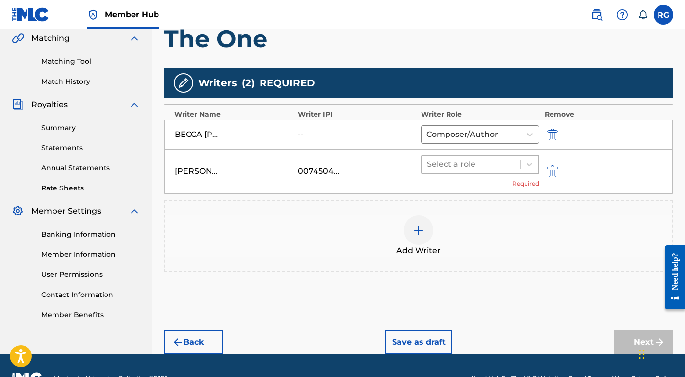
click at [507, 174] on div "Select a role" at bounding box center [480, 165] width 118 height 20
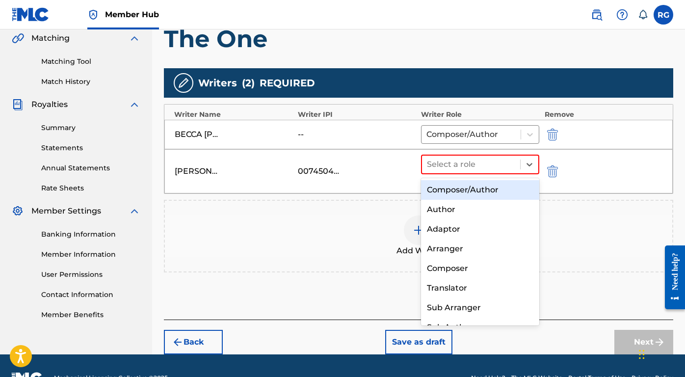
click at [499, 186] on div "Composer/Author" at bounding box center [480, 190] width 118 height 20
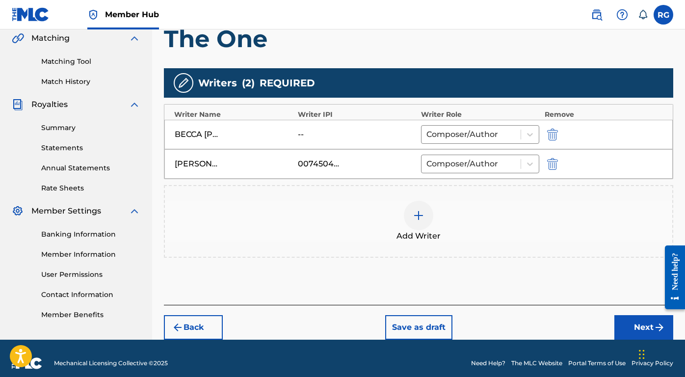
click at [425, 221] on div at bounding box center [418, 215] width 29 height 29
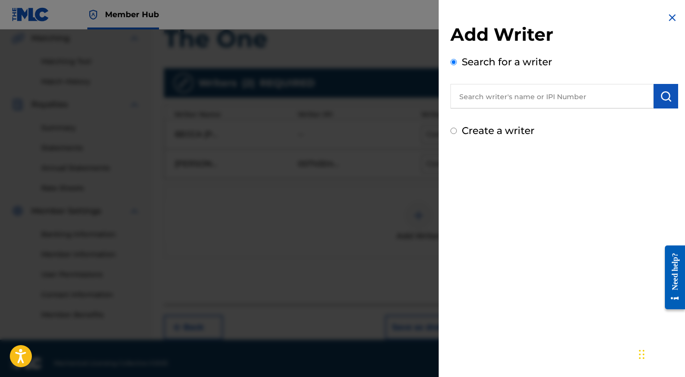
click at [517, 99] on input "text" at bounding box center [552, 96] width 203 height 25
type input "[PERSON_NAME]"
click at [665, 96] on img "submit" at bounding box center [666, 96] width 12 height 12
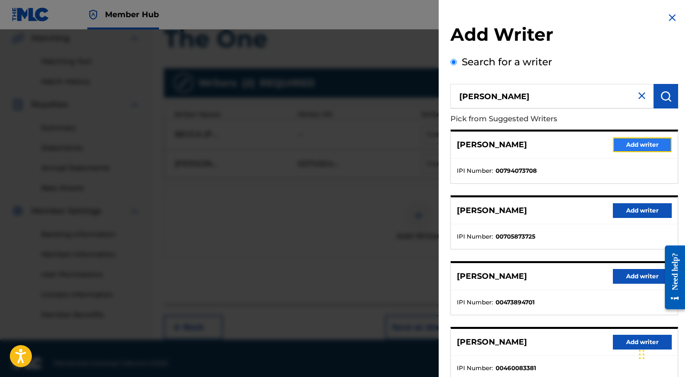
click at [647, 150] on button "Add writer" at bounding box center [642, 144] width 59 height 15
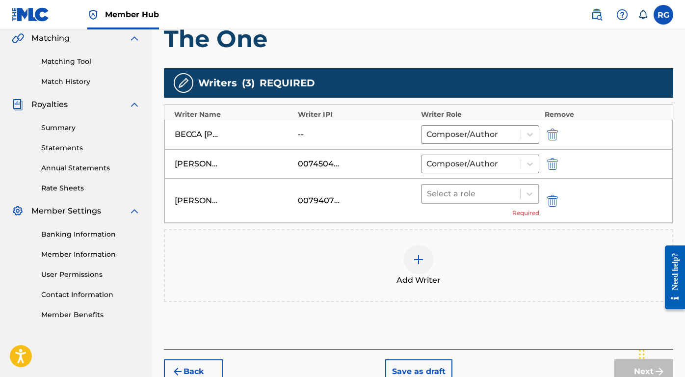
click at [462, 193] on div at bounding box center [471, 194] width 88 height 14
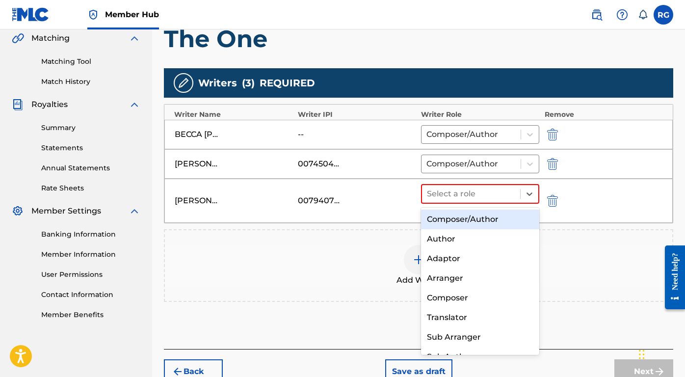
click at [470, 222] on div "Composer/Author" at bounding box center [480, 220] width 118 height 20
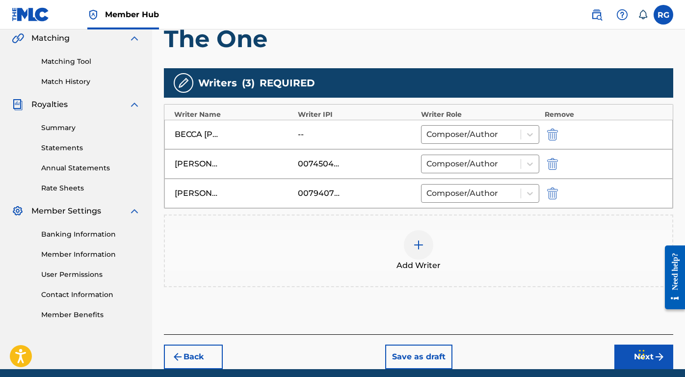
scroll to position [269, 0]
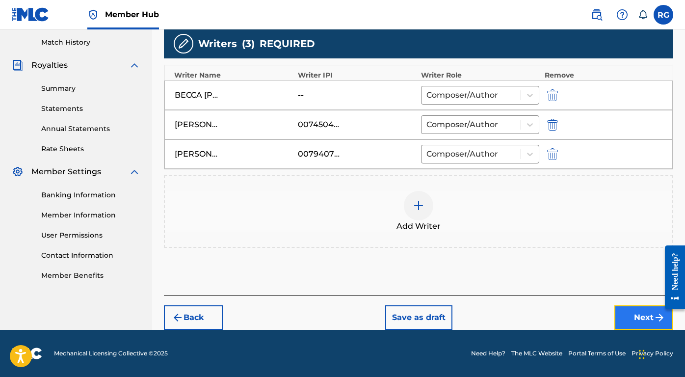
click at [635, 313] on button "Next" at bounding box center [643, 317] width 59 height 25
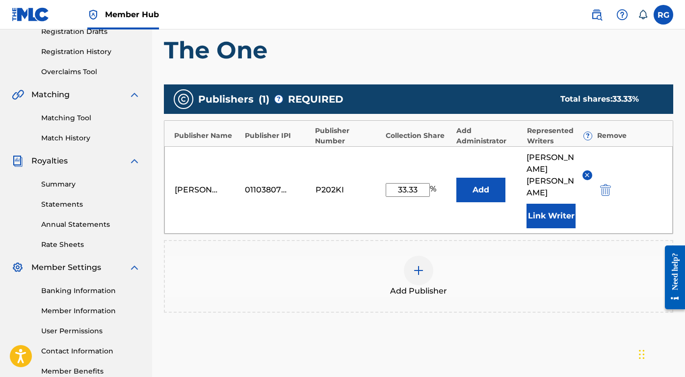
scroll to position [244, 0]
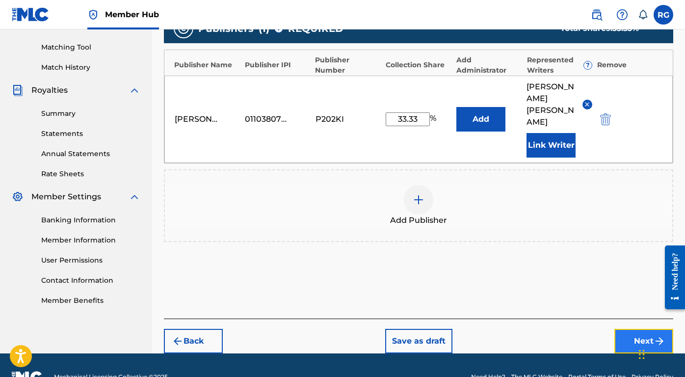
click at [640, 329] on button "Next" at bounding box center [643, 341] width 59 height 25
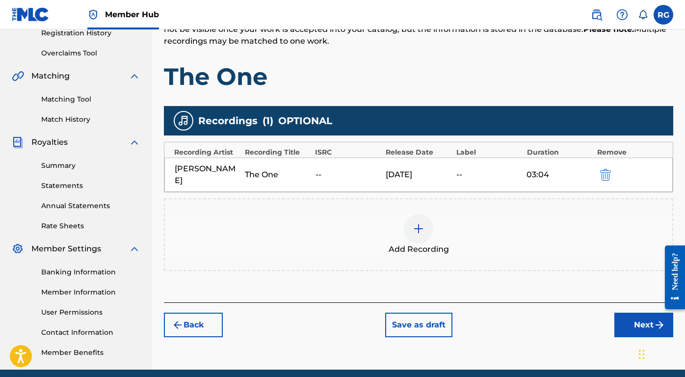
scroll to position [232, 0]
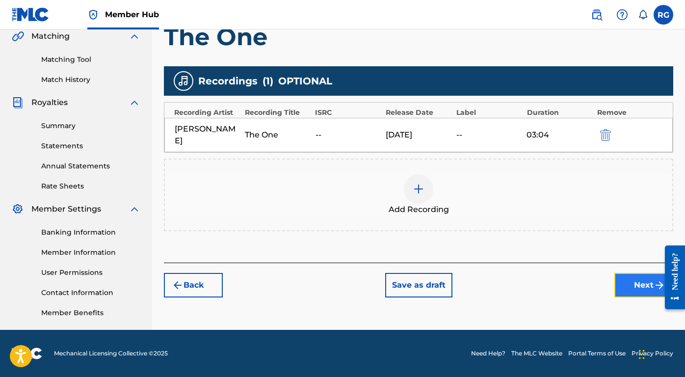
click at [634, 273] on button "Next" at bounding box center [643, 285] width 59 height 25
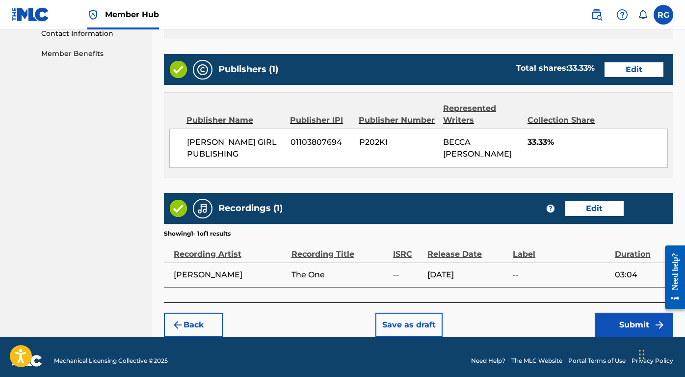
scroll to position [497, 0]
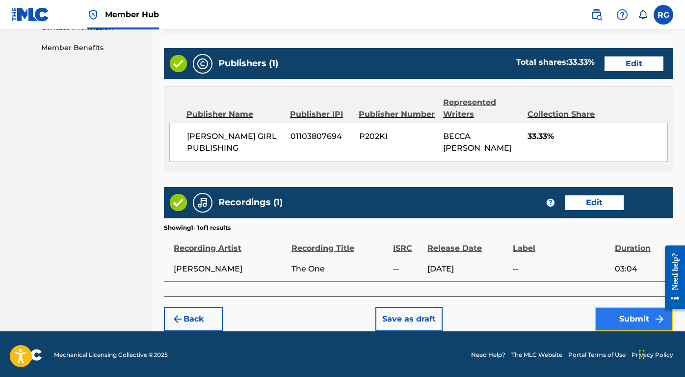
click at [633, 312] on button "Submit" at bounding box center [634, 319] width 79 height 25
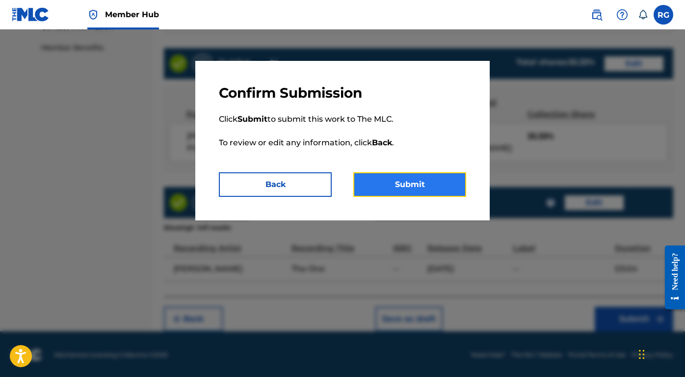
click at [407, 186] on button "Submit" at bounding box center [409, 184] width 113 height 25
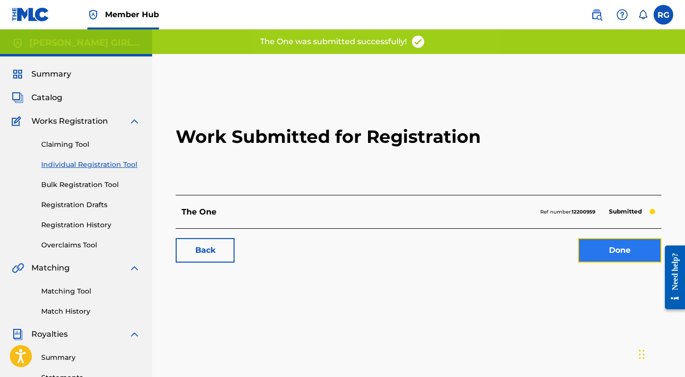
click at [604, 249] on link "Done" at bounding box center [619, 250] width 83 height 25
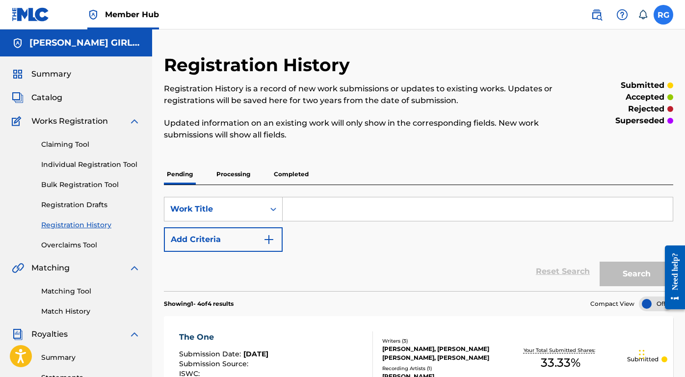
click at [663, 20] on label at bounding box center [664, 15] width 20 height 20
click at [664, 15] on input "RG [PERSON_NAME] [EMAIL_ADDRESS][DOMAIN_NAME] Notification Preferences Profile …" at bounding box center [664, 15] width 0 height 0
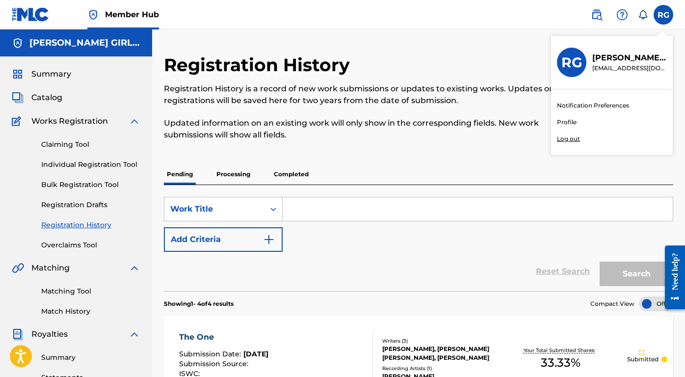
click at [573, 142] on p "Log out" at bounding box center [568, 138] width 23 height 9
click at [664, 15] on input "RG [PERSON_NAME] [EMAIL_ADDRESS][DOMAIN_NAME] Notification Preferences Profile …" at bounding box center [664, 15] width 0 height 0
